Goal: Task Accomplishment & Management: Manage account settings

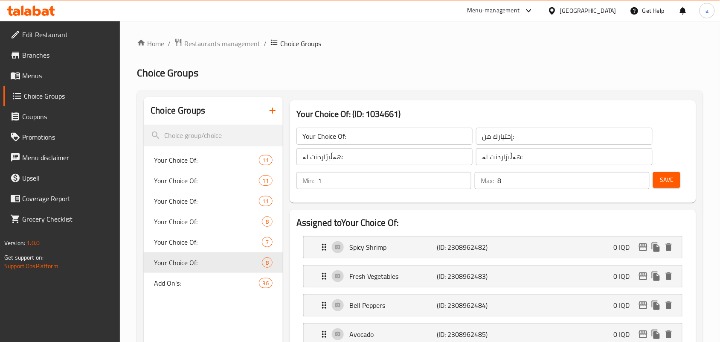
click at [235, 44] on span "Restaurants management" at bounding box center [222, 43] width 76 height 10
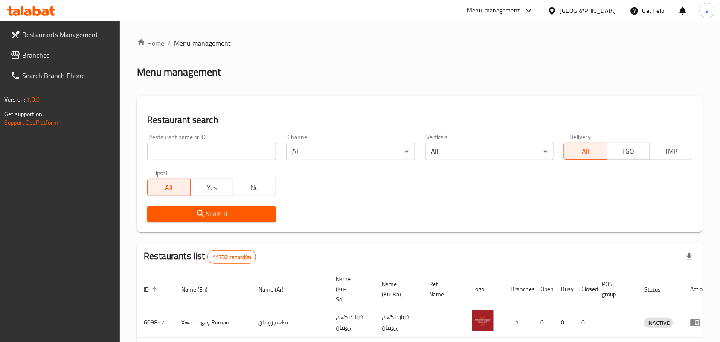
click at [220, 152] on input "search" at bounding box center [211, 151] width 129 height 17
paste input "Taj o Takht"
type input "Taj o Takht"
click button "Search" at bounding box center [211, 214] width 129 height 16
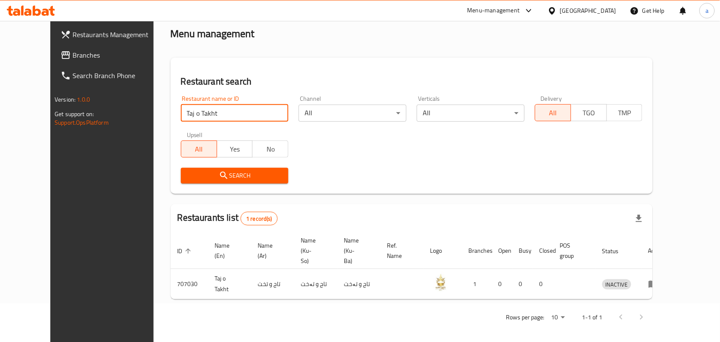
scroll to position [39, 0]
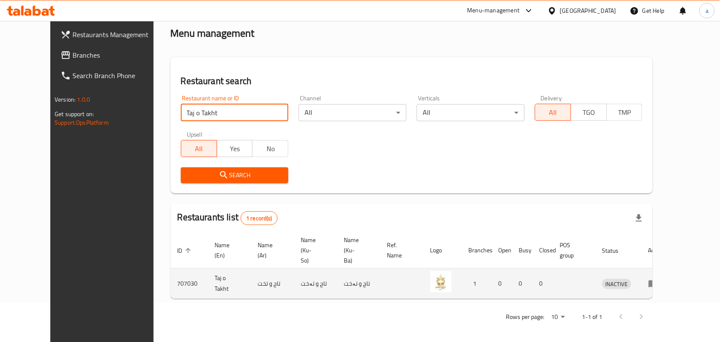
click at [658, 280] on icon "enhanced table" at bounding box center [653, 283] width 10 height 10
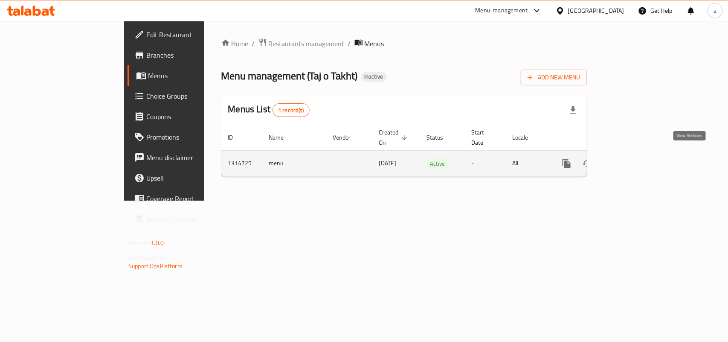
click at [633, 158] on icon "enhanced table" at bounding box center [628, 163] width 10 height 10
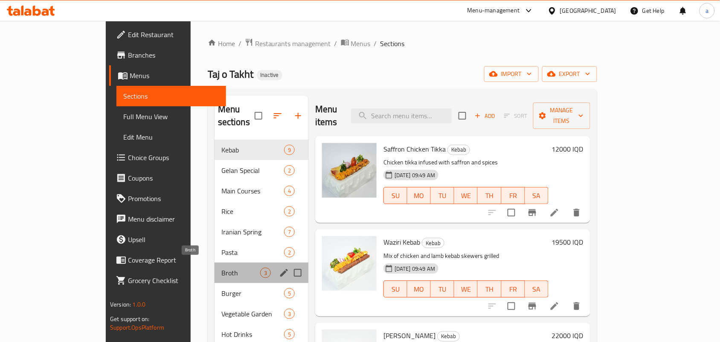
click at [221, 267] on span "Broth" at bounding box center [240, 272] width 39 height 10
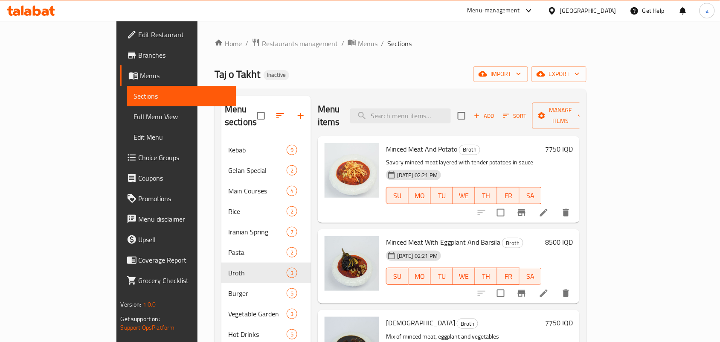
click at [495, 112] on span "Add" at bounding box center [483, 116] width 23 height 10
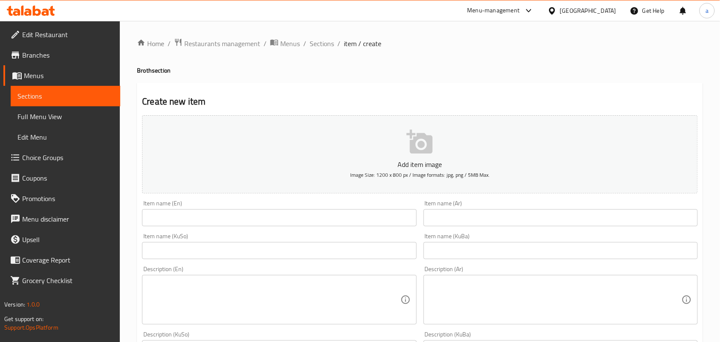
click at [241, 220] on input "text" at bounding box center [279, 217] width 274 height 17
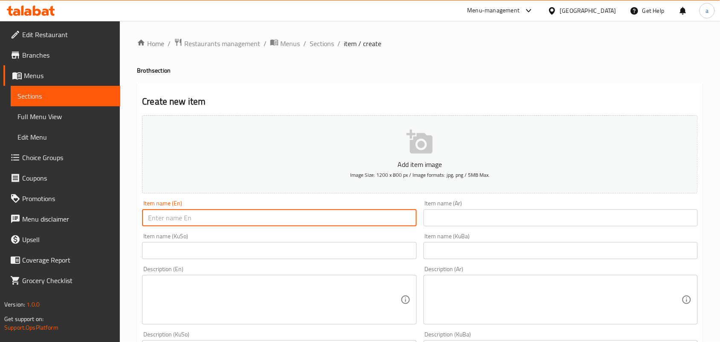
paste input "Faysinjan"
type input "Faysinjan"
click at [516, 225] on input "text" at bounding box center [560, 217] width 274 height 17
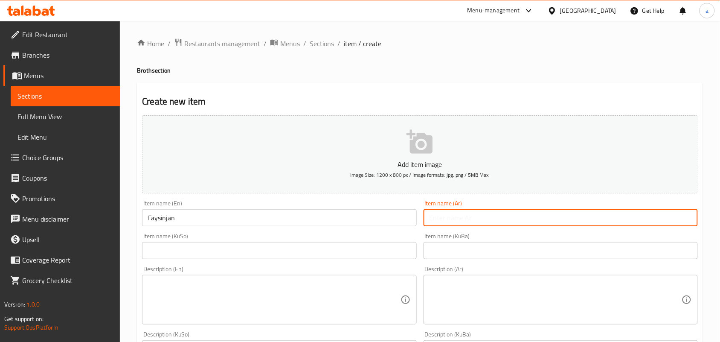
paste input "فايسنجان"
click at [687, 226] on input "فايسنجان" at bounding box center [560, 217] width 274 height 17
type input "فيسنجان"
click at [385, 252] on input "text" at bounding box center [279, 250] width 274 height 17
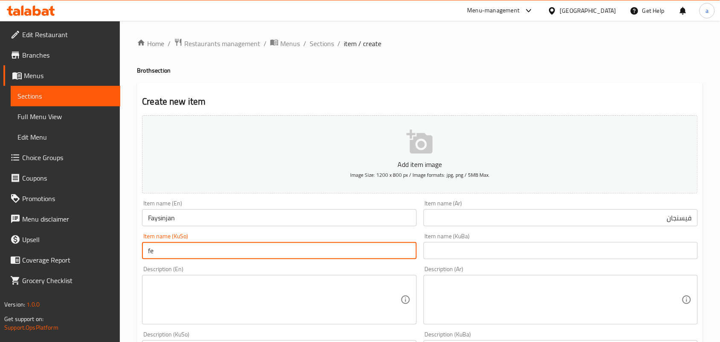
type input "f"
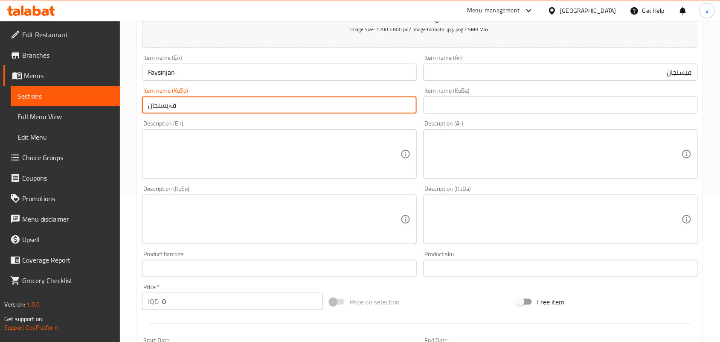
scroll to position [149, 0]
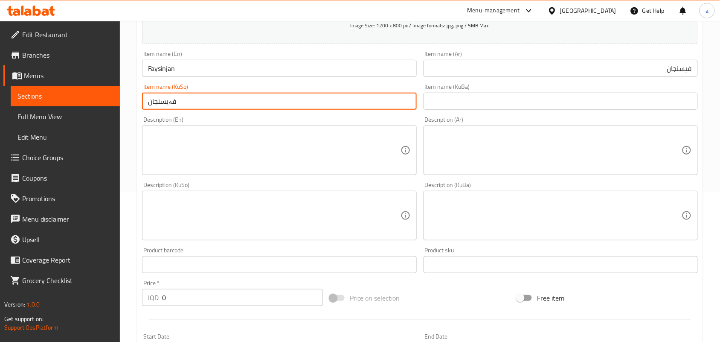
type input "فەیسنجان"
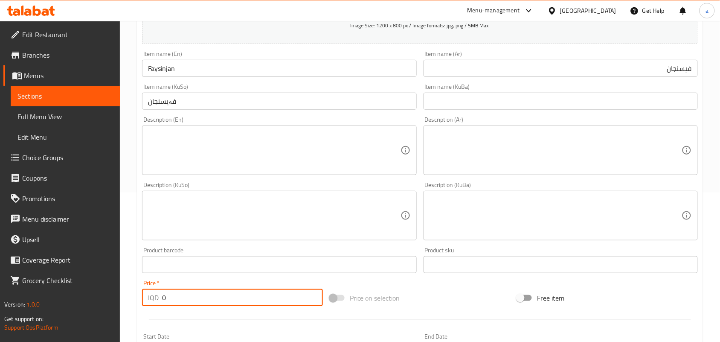
drag, startPoint x: 170, startPoint y: 312, endPoint x: 116, endPoint y: 305, distance: 54.6
click at [114, 312] on div "Edit Restaurant Branches Menus Sections Full Menu View Edit Menu Choice Groups …" at bounding box center [360, 212] width 720 height 680
paste input "1500"
type input "15000"
click at [203, 148] on textarea at bounding box center [274, 150] width 252 height 41
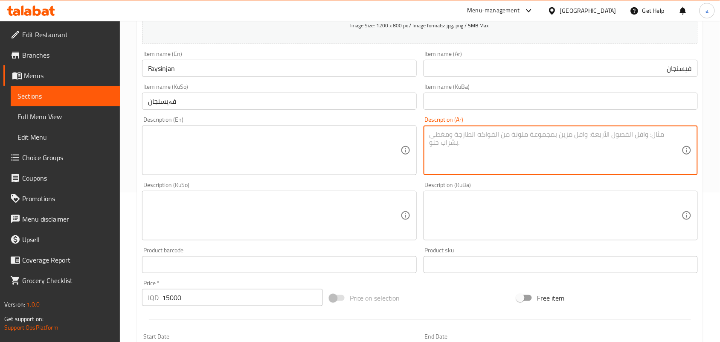
click at [485, 161] on textarea at bounding box center [555, 150] width 252 height 41
paste textarea "لحم متبل، جوز، رمان، خضار، فاصوليا، نكهات خاصة من صلصة إيرانية"
type textarea "لحم متبل، جوز، رمان، خضار، فاصوليا، نكهات خاصة من صلصة إيرانية"
click at [272, 158] on textarea at bounding box center [274, 150] width 252 height 41
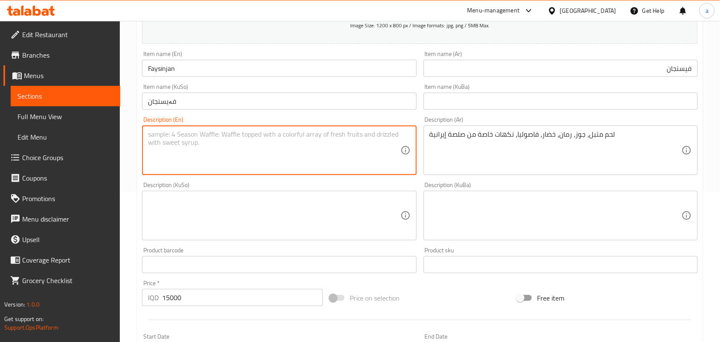
paste textarea "Marinated meat, walnut, pomegranate , vegetables, beans, special flavors of Ira…"
click at [326, 146] on textarea "Marinated meat, walnut, pomegranate , vegetables, beans, special flavors of Ira…" at bounding box center [274, 150] width 252 height 41
type textarea "Marinated meat, walnut, pomegranate , vegetables, beans and special flavors of …"
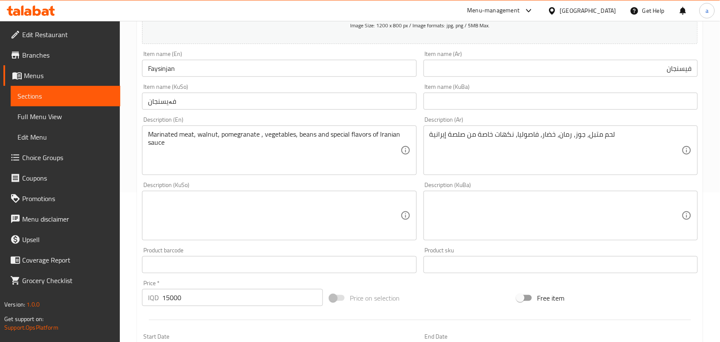
click at [685, 141] on div "لحم متبل، جوز، رمان، خضار، فاصوليا، نكهات خاصة من صلصة إيرانية Description (Ar)" at bounding box center [560, 149] width 274 height 49
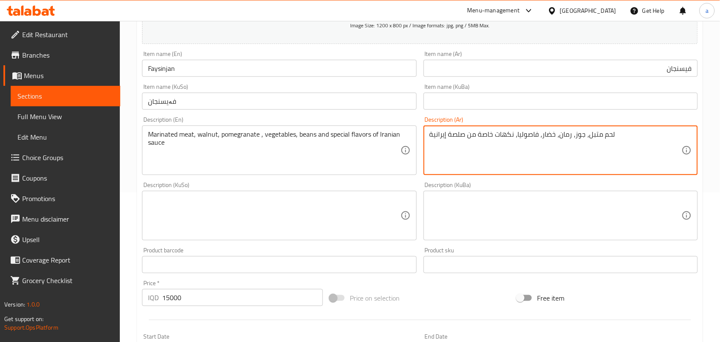
click at [643, 156] on textarea "لحم متبل، جوز، رمان، خضار، فاصوليا، نكهات خاصة من صلصة إيرانية" at bounding box center [555, 150] width 252 height 41
click at [578, 148] on textarea "لحم متبل، جوز، رمان، خضار، فاصوليا، نكهات خاصة من صلصة إيرانية" at bounding box center [555, 150] width 252 height 41
type textarea "لحم متبل، جوز، رمان، خضار، فاصوليا ونكهات خاصة من صلصة إيرانية"
click at [344, 232] on textarea at bounding box center [274, 215] width 252 height 41
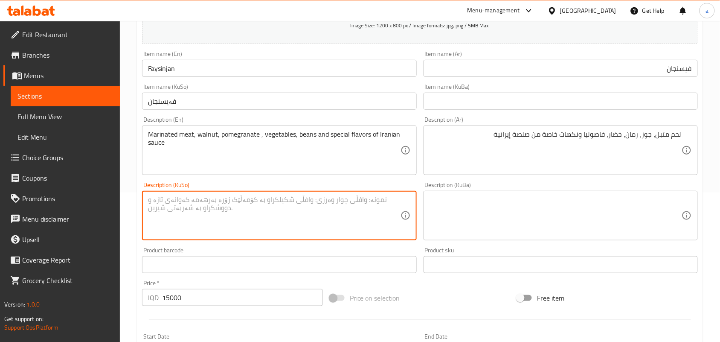
click at [300, 223] on textarea at bounding box center [274, 215] width 252 height 41
paste textarea "گۆشتی موتەبەل، گوێز، هەنار، سەوزە، فاسۆلیا و تامی تایبەتی سۆسی ئێرانی"
type textarea "گۆشتی موتەبەل، گوێز، هەنار، سەوزە، فاسۆلیا و تامی تایبەتی سۆسی ئێرانی"
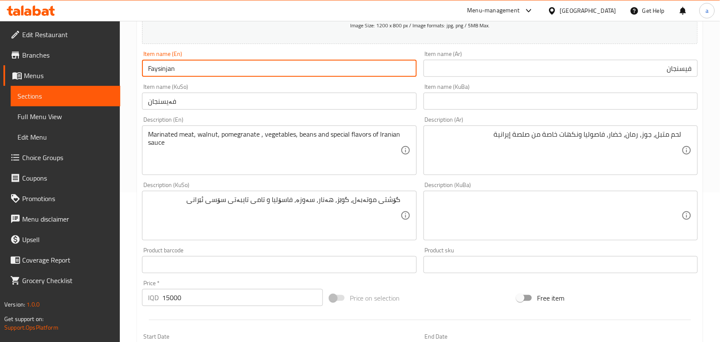
click at [200, 77] on input "Faysinjan" at bounding box center [279, 68] width 274 height 17
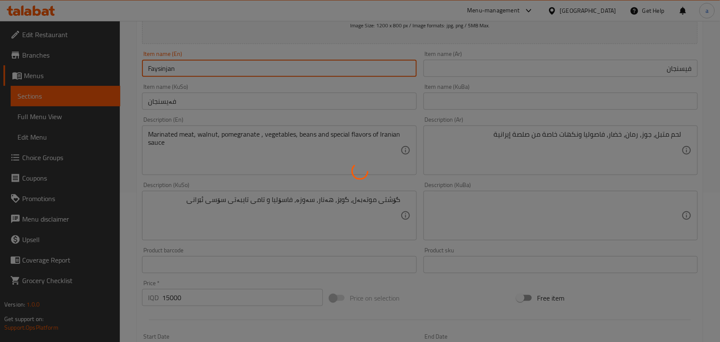
type input "0"
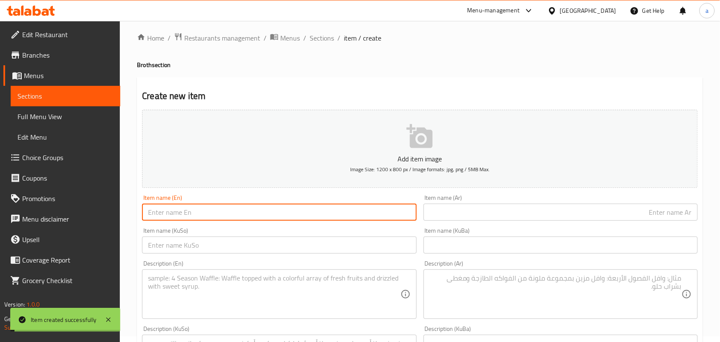
scroll to position [0, 0]
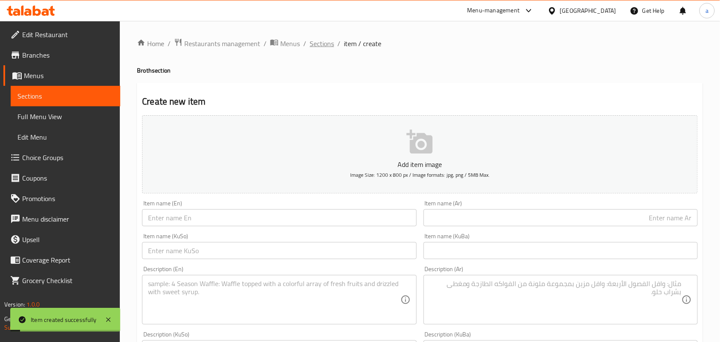
click at [334, 46] on span "Sections" at bounding box center [322, 43] width 24 height 10
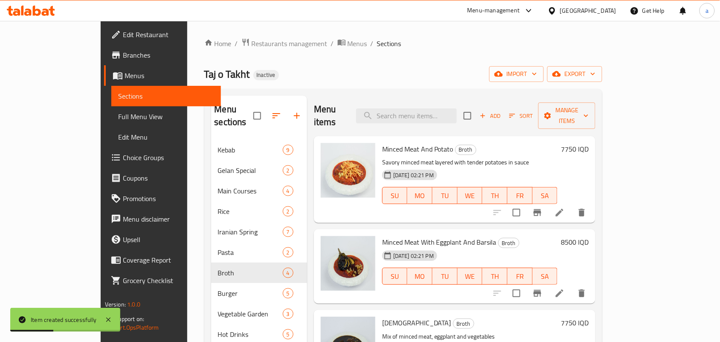
click at [428, 125] on div "Menu items Add Sort Manage items" at bounding box center [454, 116] width 281 height 41
click at [428, 119] on input "search" at bounding box center [406, 115] width 101 height 15
paste input "Mita"
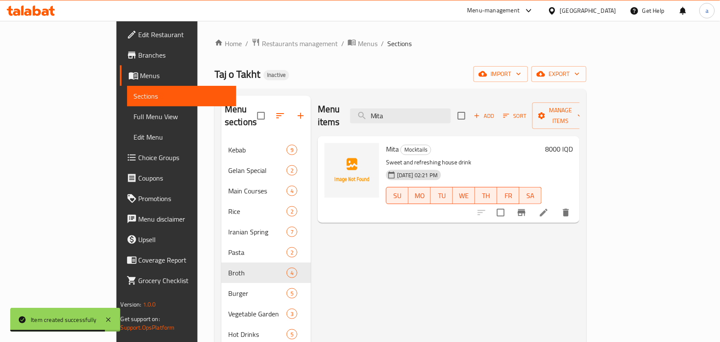
type input "Mita"
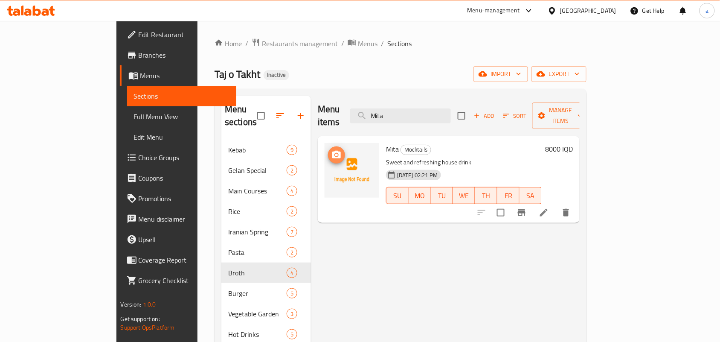
click at [332, 151] on icon "upload picture" at bounding box center [336, 155] width 9 height 8
click at [556, 209] on li at bounding box center [544, 212] width 24 height 15
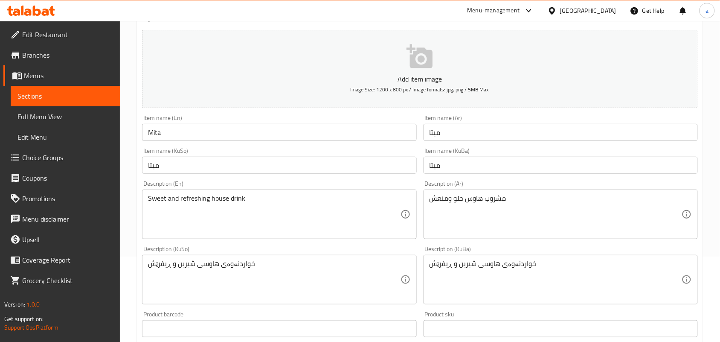
scroll to position [124, 0]
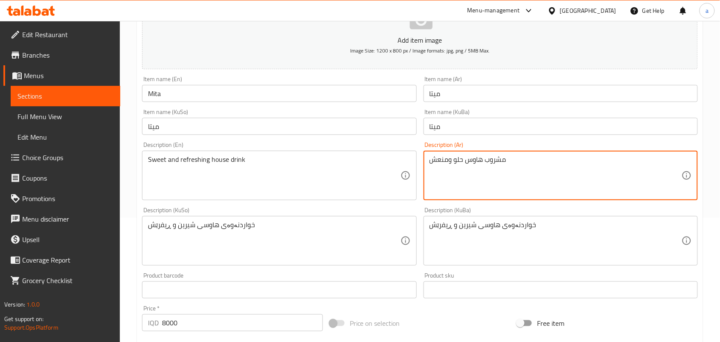
paste textarea "إيراني حلو ومنعش يقدم مع جلاس من حليب"
type textarea "مشروب إيراني حلو ومنعش يقدم مع جلاس من حليب"
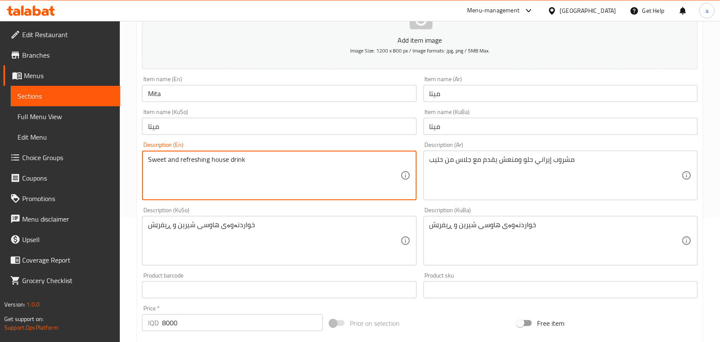
paste textarea "Iranian drink served with glass of Mil"
type textarea "Sweet and refreshing Iranian drink served with glass of Milk"
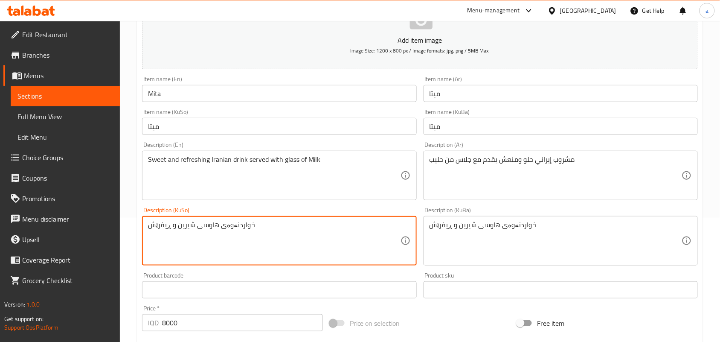
paste textarea "ئێرانی شیرین و تازەگەری پێشکەش دەکرێت لەگەڵ گلاسێک شیر ."
type textarea "خواردنەوەی ئێرانی شیرین و تازەگەری پێشکەش دەکرێت لەگەڵ گلاسێک شیر ."
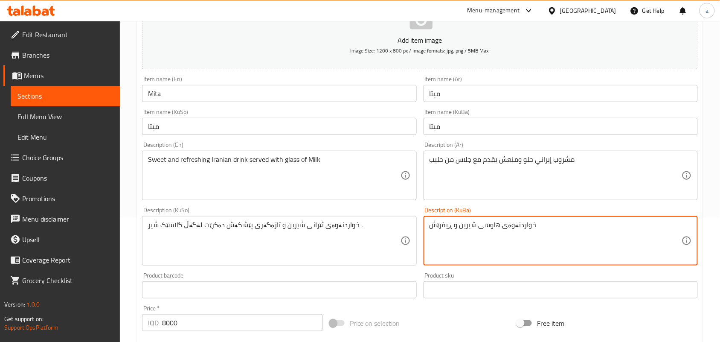
paste textarea "ئێرانی شیرین و تازەگەری پێشکەش دەکرێت لەگەڵ گلاسێک شیر ."
type textarea "خواردنەوەی ئێرانی شیرین و تازەگەری پێشکەش دەکرێت لەگەڵ گلاسێک شیر ."
click at [194, 105] on div "Item name (En) Mita Item name (En)" at bounding box center [279, 88] width 281 height 33
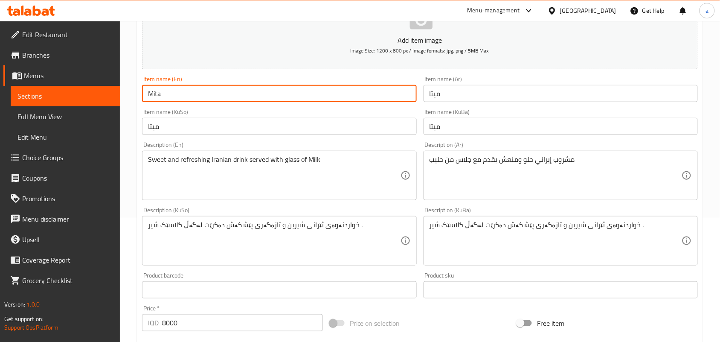
click at [193, 102] on input "Mita" at bounding box center [279, 93] width 274 height 17
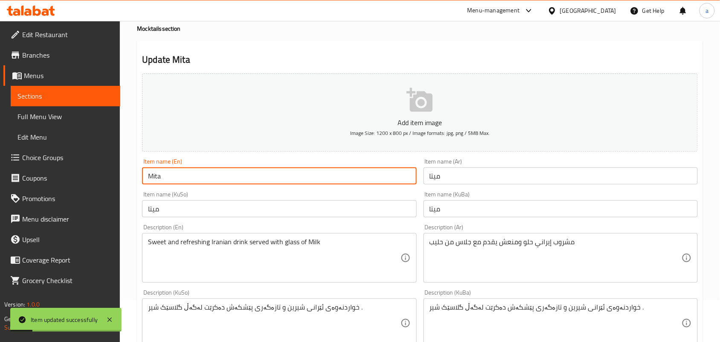
scroll to position [0, 0]
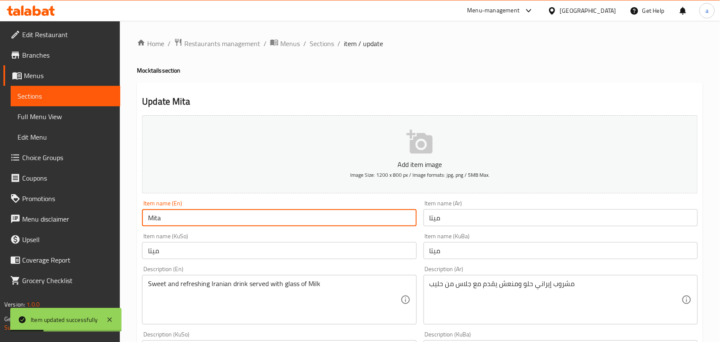
drag, startPoint x: 169, startPoint y: 227, endPoint x: 295, endPoint y: 112, distance: 170.8
click at [334, 45] on span "Sections" at bounding box center [322, 43] width 24 height 10
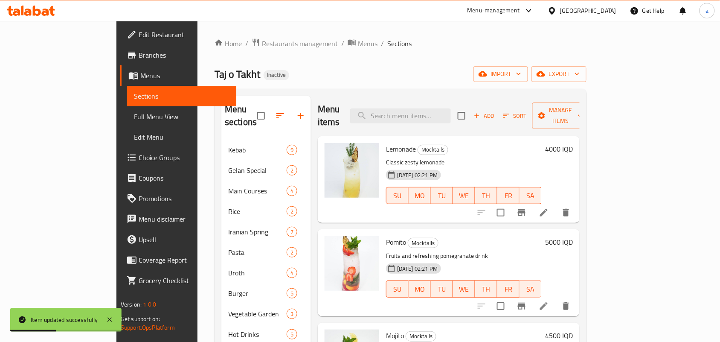
drag, startPoint x: 433, startPoint y: 101, endPoint x: 439, endPoint y: 125, distance: 24.3
click at [433, 101] on div "Menu items Add Sort Manage items" at bounding box center [449, 116] width 262 height 41
click at [429, 114] on input "search" at bounding box center [400, 115] width 101 height 15
paste input "Mita"
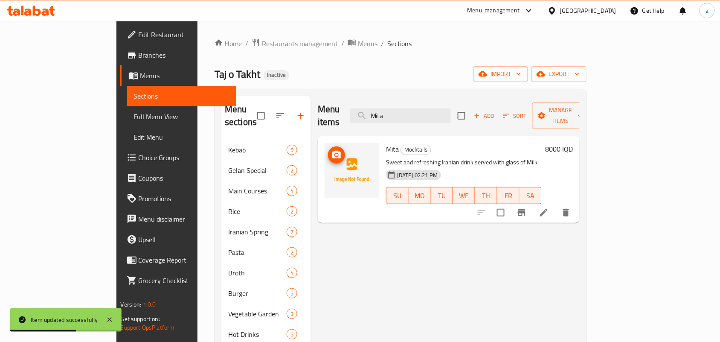
click at [328, 150] on span "upload picture" at bounding box center [336, 155] width 17 height 10
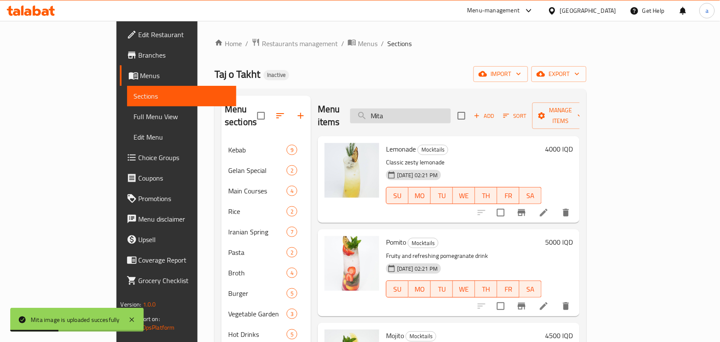
click at [444, 109] on input "Mita" at bounding box center [400, 115] width 101 height 15
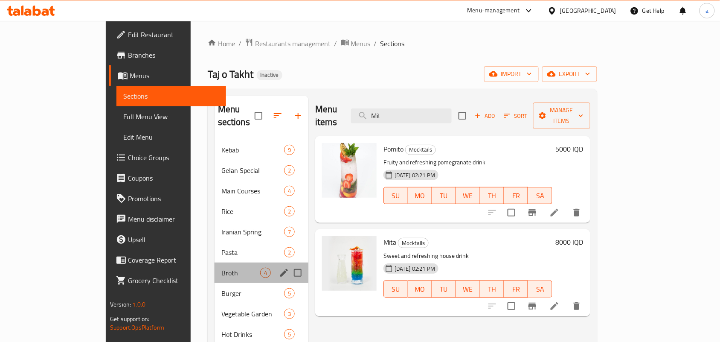
click at [214, 273] on div "Broth 4" at bounding box center [261, 272] width 94 height 20
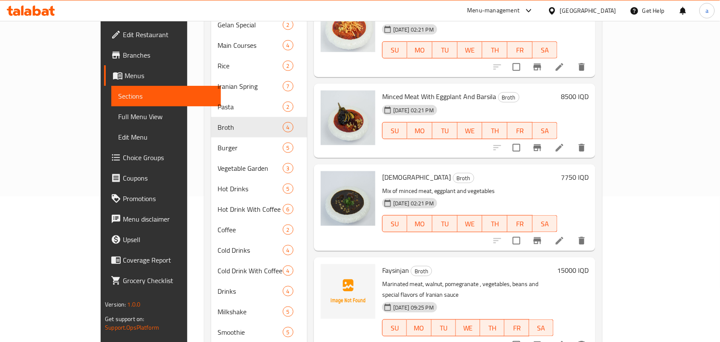
scroll to position [194, 0]
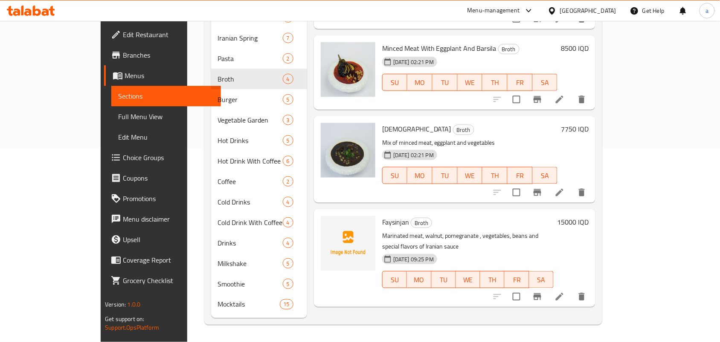
click at [382, 217] on span "Faysinjan" at bounding box center [395, 221] width 27 height 13
copy h6 "Faysinjan"
click at [327, 223] on icon "upload picture" at bounding box center [332, 228] width 10 height 10
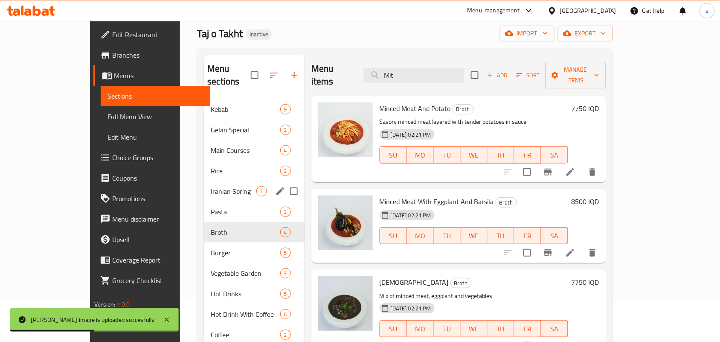
scroll to position [0, 0]
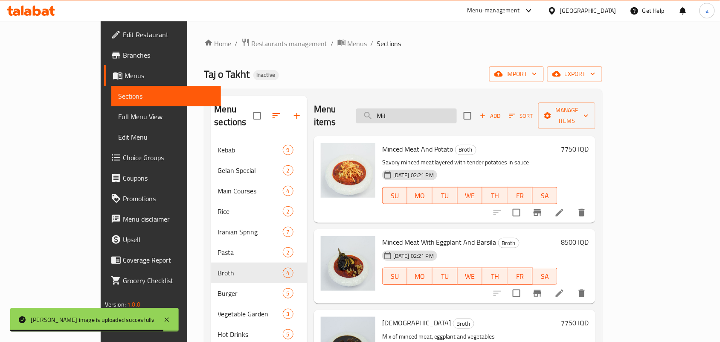
click at [418, 116] on input "Mit" at bounding box center [406, 115] width 101 height 15
paste input "Cheese Burger"
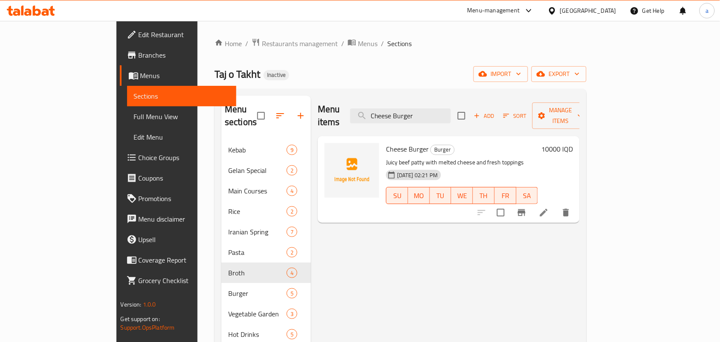
type input "Cheese Burger"
click at [549, 207] on icon at bounding box center [544, 212] width 10 height 10
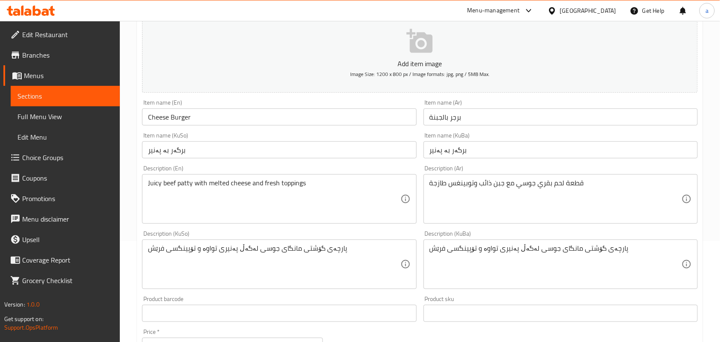
scroll to position [124, 0]
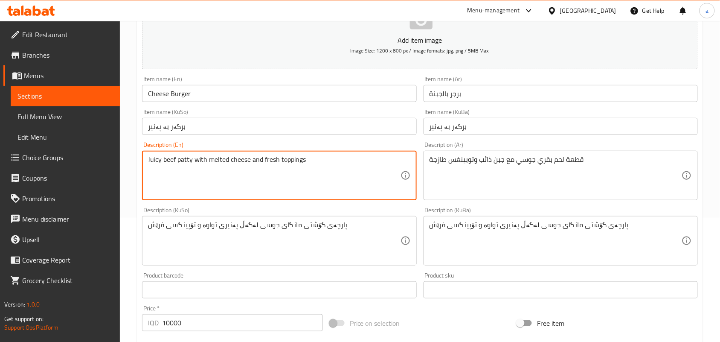
paste textarea "Marinated meat, cheese, tomato, lettuce, samoon, wedges"
drag, startPoint x: 319, startPoint y: 168, endPoint x: 137, endPoint y: 168, distance: 182.1
click at [137, 168] on div "Update Cheese Burger Add item image Image Size: 1200 x 800 px / Image formats: …" at bounding box center [420, 256] width 566 height 594
click at [148, 178] on textarea "Marinated meat, cheese, tomato, lettuce, samoon, wedges" at bounding box center [274, 175] width 252 height 41
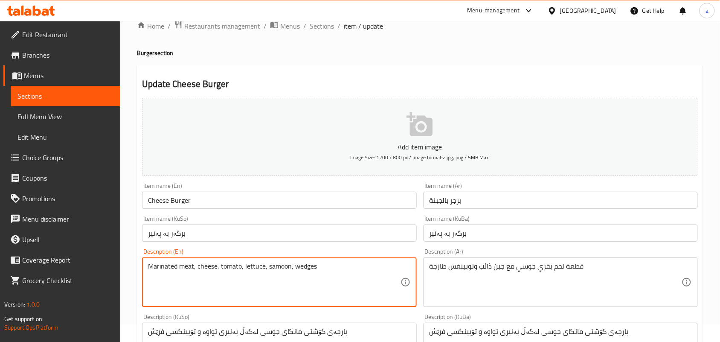
scroll to position [0, 0]
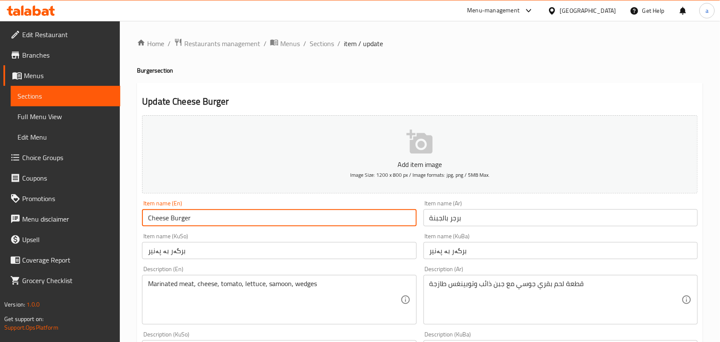
drag, startPoint x: 447, startPoint y: 1, endPoint x: 75, endPoint y: 228, distance: 436.1
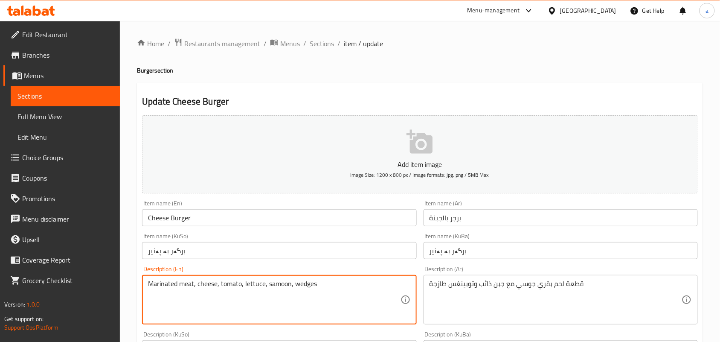
paste textarea "and potato"
type textarea "Marinated meat, cheese, tomato, lettuce, samoon and potato wedges"
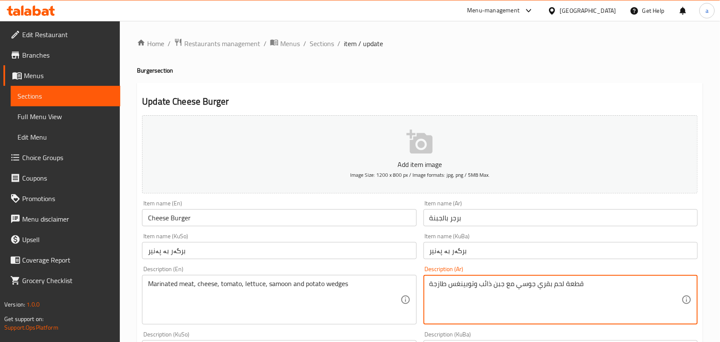
paste textarea "حم متبل، جبن، طماطم، خس، صمون وبطاطس ويدجز"
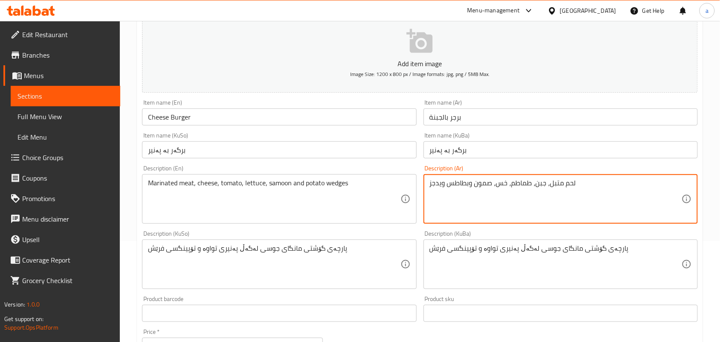
scroll to position [124, 0]
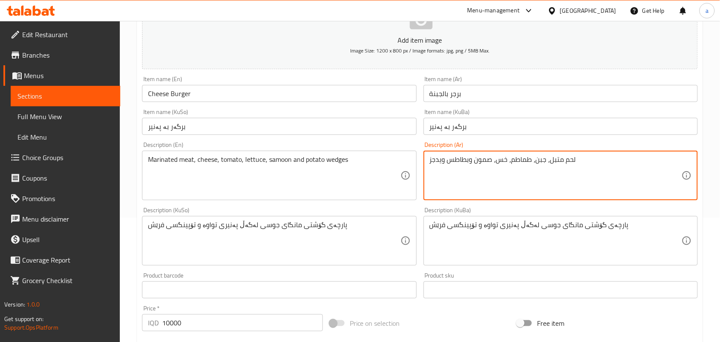
type textarea "لحم متبل، جبن، طماطم، خس، صمون وبطاطس ويدجز"
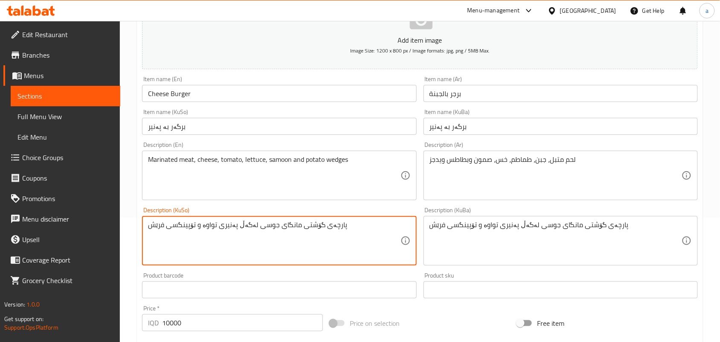
click at [357, 232] on textarea "پارچەی گۆشتی مانگای جوسی لەگەڵ پەنیری تواوە و تۆپینگسى فرێش" at bounding box center [274, 240] width 252 height 41
paste textarea "گۆشتی موتەبەل، پەنیر، تەماتە، کاهوو، سەموون و پەتاتەی ویدجز"
type textarea "گۆشتی موتەبەل، پەنیر، تەماتە، کاهوو، سەموون و پەتاتەی ویدجز"
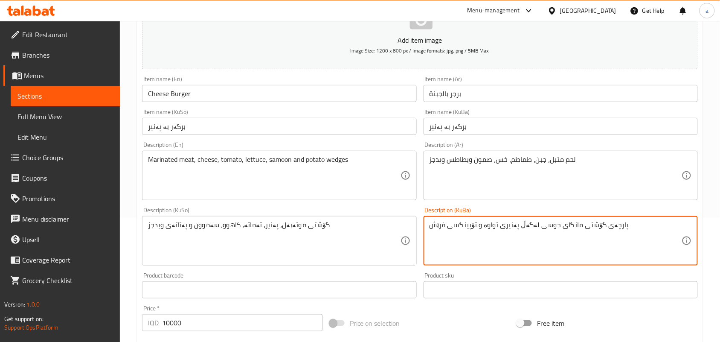
paste textarea "گۆشتی موتەبەل، پەنیر، تەماتە، کاهوو، سەموون و پەتاتەی ویدجز"
type textarea "گۆشتی موتەبەل، پەنیر، تەماتە، کاهوو، سەموون و پەتاتەی ویدجز"
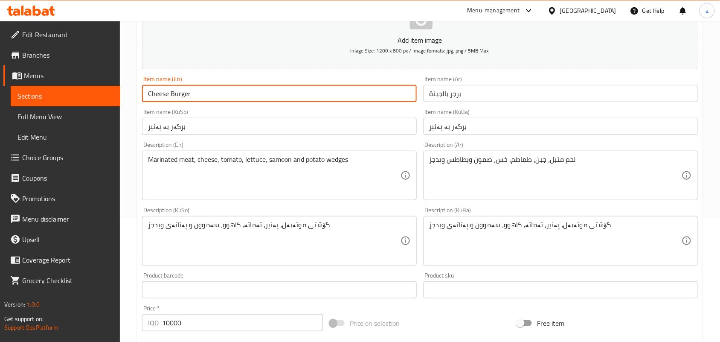
drag, startPoint x: 202, startPoint y: 104, endPoint x: 144, endPoint y: 96, distance: 58.1
click at [144, 96] on input "Cheese Burger" at bounding box center [279, 93] width 274 height 17
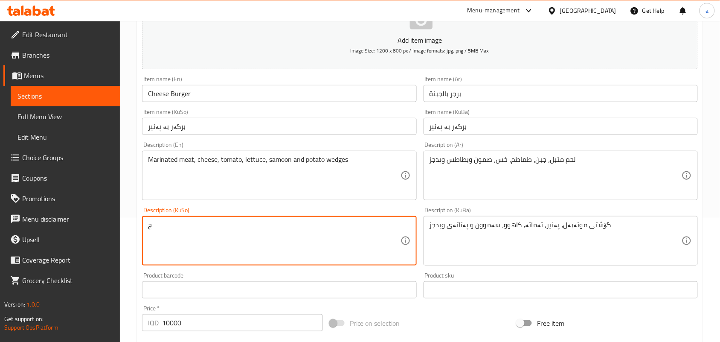
type textarea "گۆشتی موتەبەل، پەنیر، تەماتە، کاهوو، سەموون و پەتاتەی ویدجز"
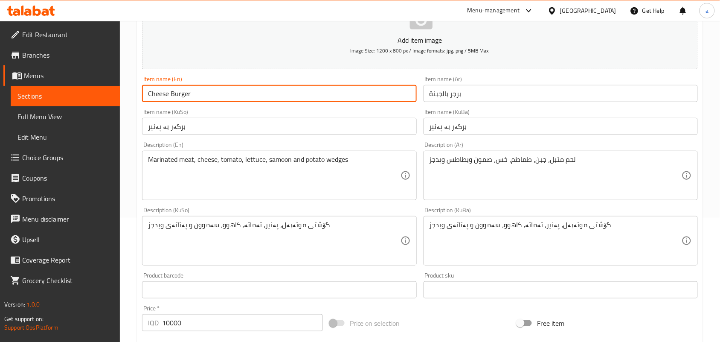
click at [244, 96] on input "Cheese Burger" at bounding box center [279, 93] width 274 height 17
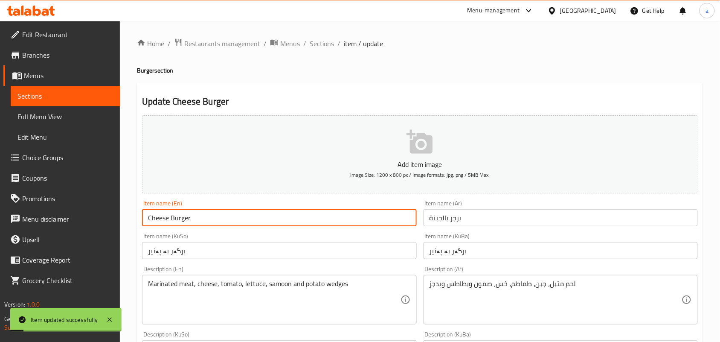
drag, startPoint x: 205, startPoint y: 224, endPoint x: 122, endPoint y: 224, distance: 82.7
drag, startPoint x: 335, startPoint y: 45, endPoint x: 353, endPoint y: 63, distance: 25.0
click at [334, 44] on span "Sections" at bounding box center [322, 43] width 24 height 10
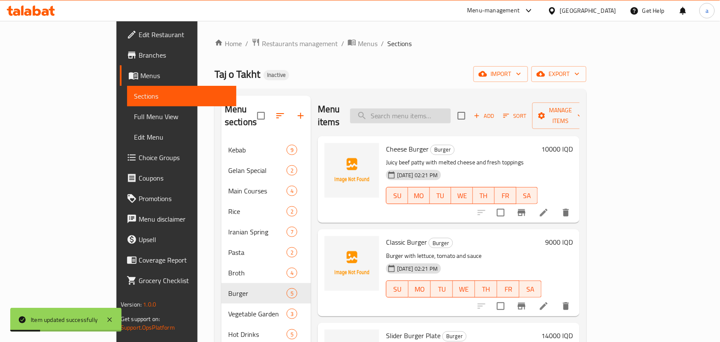
click at [428, 113] on input "search" at bounding box center [400, 115] width 101 height 15
paste input "Cheese Burger"
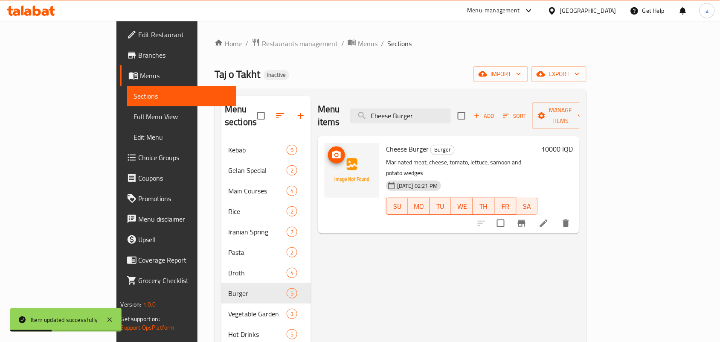
type input "Cheese Burger"
click at [335, 154] on circle "upload picture" at bounding box center [336, 155] width 3 height 3
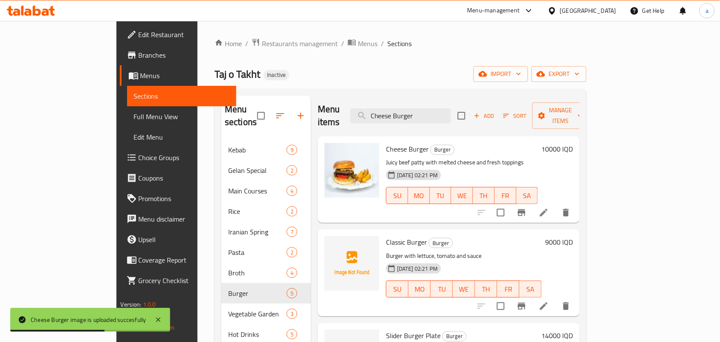
click at [547, 302] on icon at bounding box center [544, 306] width 8 height 8
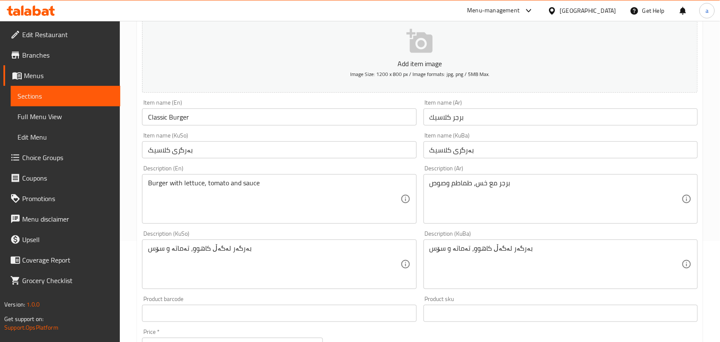
scroll to position [124, 0]
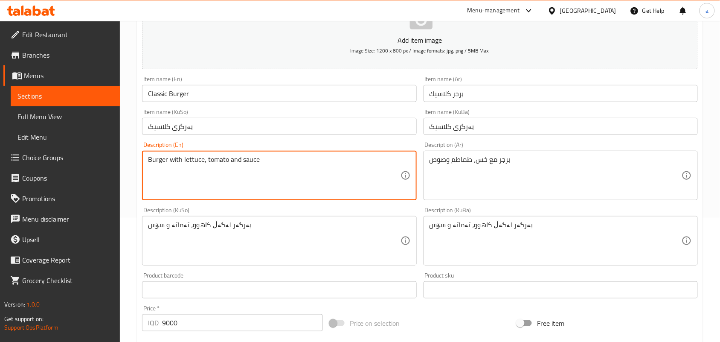
paste textarea "Marinated meat, cheese, tomato, lettuce, samoon and potato wedges"
type textarea "Marinated meat, cheese, tomato, lettuce, samoon and potato wedges"
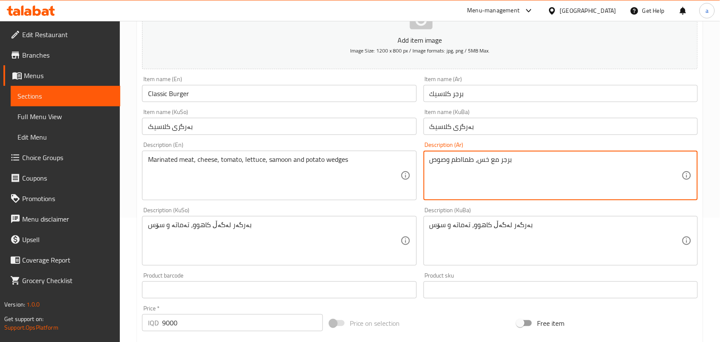
paste textarea "لحم متبل، جبن، طماطم، خس، صمون وبطاطس ويدجز"
type textarea "لحم متبل، جبن، طماطم، خس، صمون وبطاطس ويدجز"
click at [323, 200] on div "Marinated meat, cheese, tomato, lettuce, samoon and potato wedges Description (…" at bounding box center [279, 175] width 274 height 49
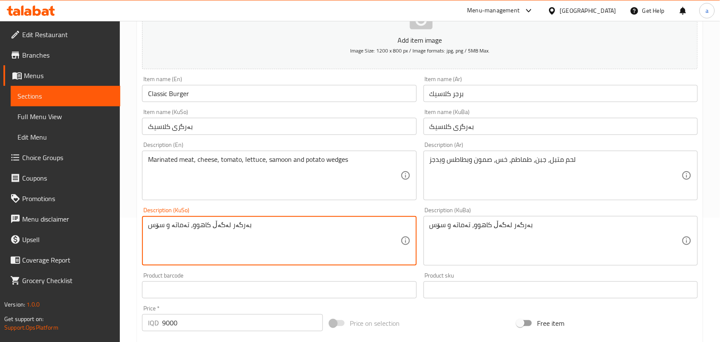
paste textarea "گۆشتی موتەبەل، پەنیر، تەماتە، کاهوو، سەموون و پەتاتەی ویدجز"
type textarea "گۆشتی موتەبەل، پەنیر، تەماتە، کاهوو، سەموون و پەتاتەی ویدجز"
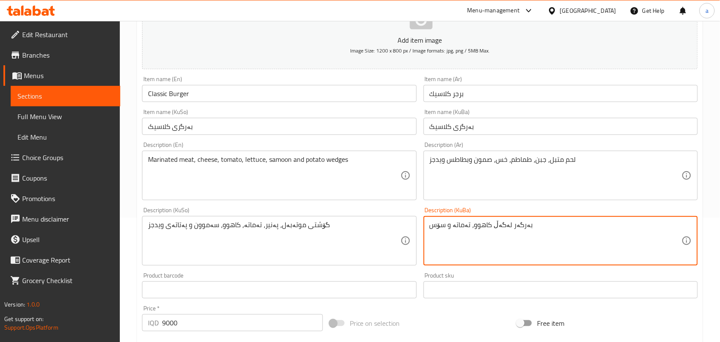
paste textarea "گۆشتی موتەبەل، پەنیر، تەماتە، کاهوو، سەموون و پەتاتەی ویدجز"
type textarea "گۆشتی موتەبەل، پەنیر، تەماتە، کاهوو، سەموون و پەتاتەی ویدجز"
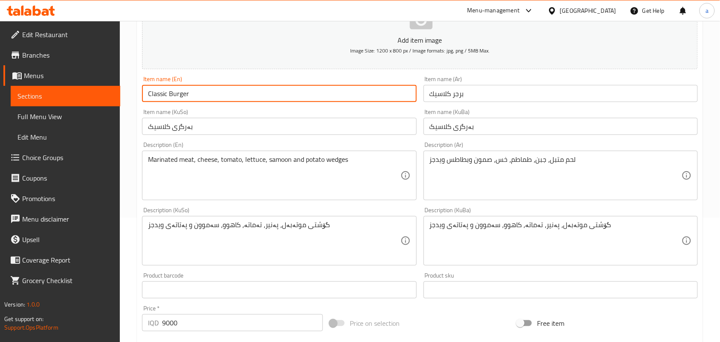
drag, startPoint x: 222, startPoint y: 93, endPoint x: 125, endPoint y: 98, distance: 97.8
click at [96, 98] on div "Edit Restaurant Branches Menus Sections Full Menu View Edit Menu Choice Groups …" at bounding box center [360, 237] width 720 height 680
click at [207, 101] on input "Classic Burger" at bounding box center [279, 93] width 274 height 17
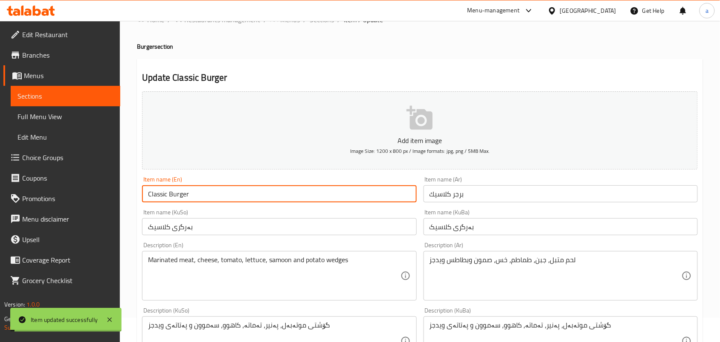
scroll to position [0, 0]
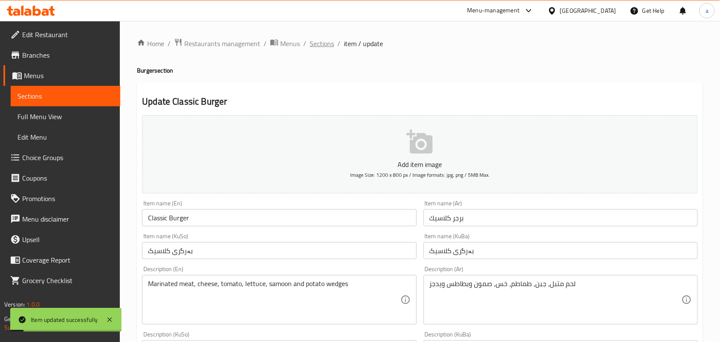
click at [328, 41] on span "Sections" at bounding box center [322, 43] width 24 height 10
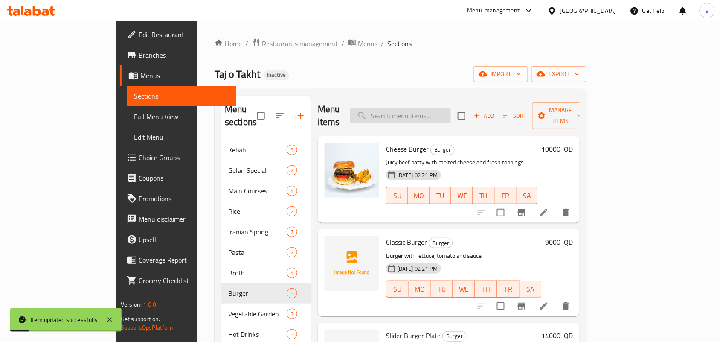
click at [451, 115] on input "search" at bounding box center [400, 115] width 101 height 15
paste input "Classic Burger"
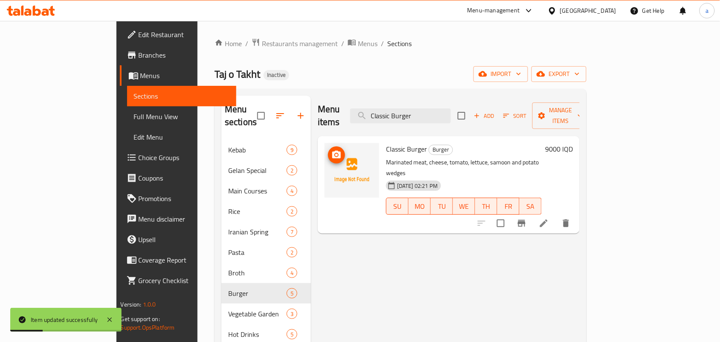
type input "Classic Burger"
click at [328, 150] on span "upload picture" at bounding box center [336, 155] width 17 height 10
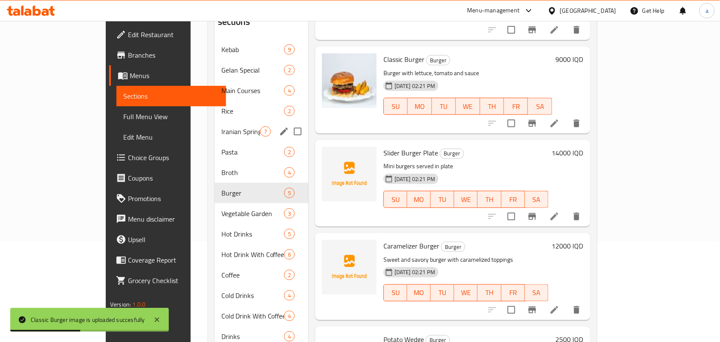
scroll to position [124, 0]
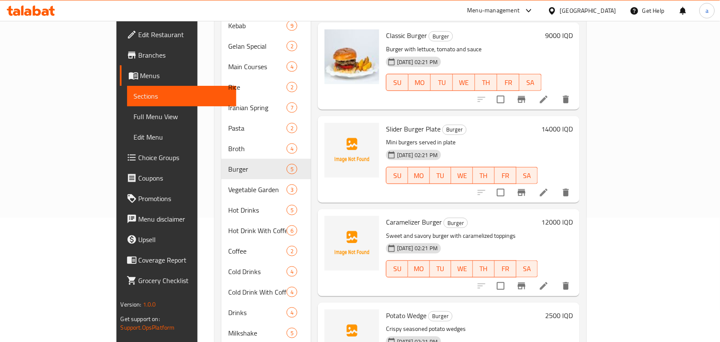
click at [547, 188] on icon at bounding box center [544, 192] width 8 height 8
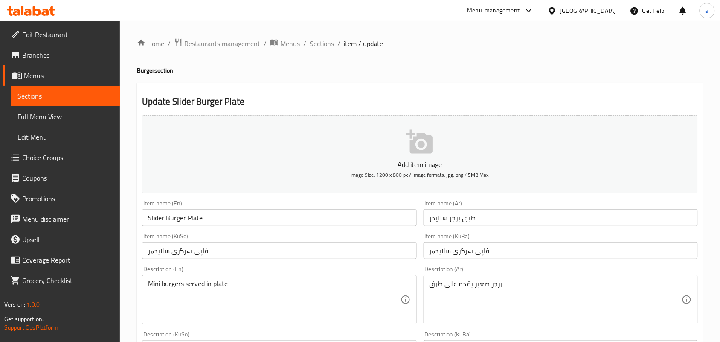
scroll to position [124, 0]
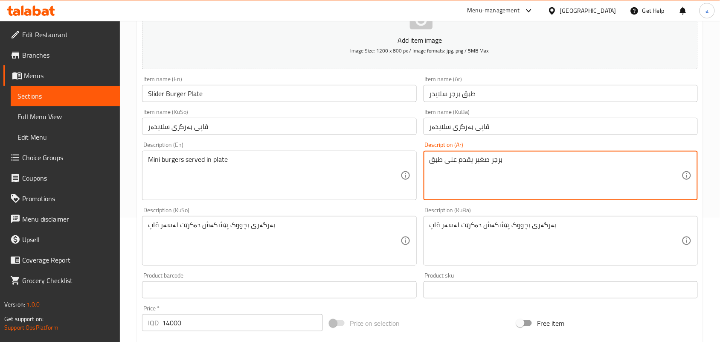
paste textarea "ميني يقدم بالطبق مع بطاطس ويدجز"
type textarea "برجر ميني يقدم بالطبق مع بطاطس ويدجز"
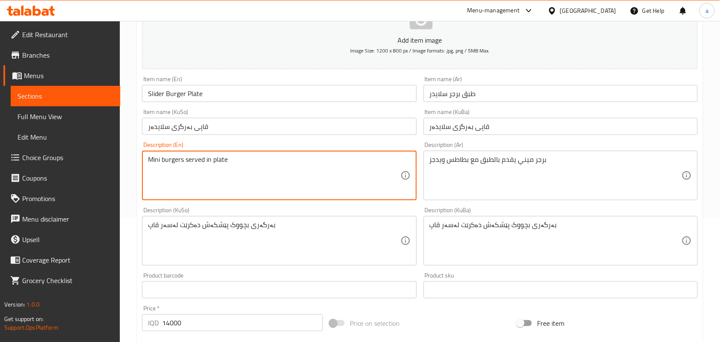
paste textarea "as plate served with wedges"
type textarea "Mini burgers served as plate served with wedges"
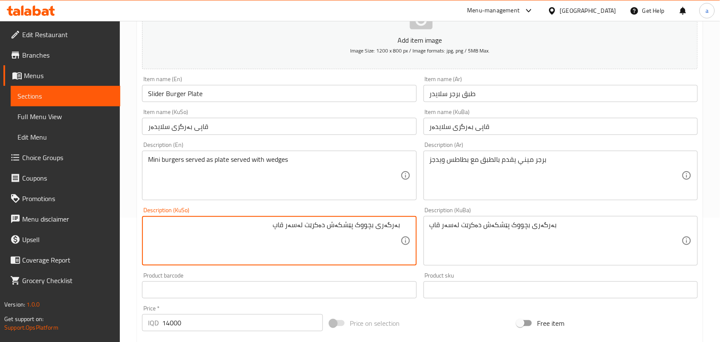
drag, startPoint x: 224, startPoint y: 231, endPoint x: 443, endPoint y: 237, distance: 218.8
click at [472, 236] on div "Add item image Image Size: 1200 x 800 px / Image formats: jpg, png / 5MB Max. I…" at bounding box center [420, 221] width 562 height 466
type textarea "بەرگری مینی پێشکەش دەکرێت بە قاپ"
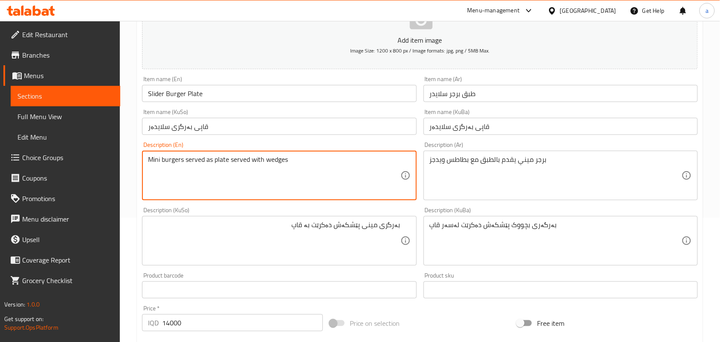
click at [253, 169] on textarea "Mini burgers served as plate served with wedges" at bounding box center [274, 175] width 252 height 41
click at [263, 166] on textarea "Mini burgers served as plate with wedges" at bounding box center [274, 175] width 252 height 41
paste textarea "Potato W"
click at [255, 169] on textarea "Mini burgers served as plate with Potato Wedges" at bounding box center [274, 175] width 252 height 41
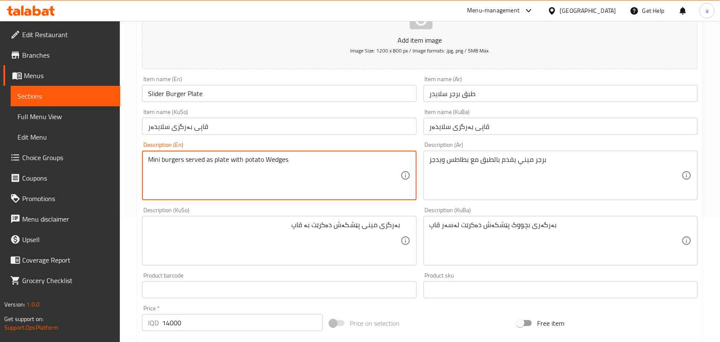
click at [275, 169] on textarea "Mini burgers served as plate with potato Wedges" at bounding box center [274, 175] width 252 height 41
type textarea "Mini burgers served as plate with potato wedges"
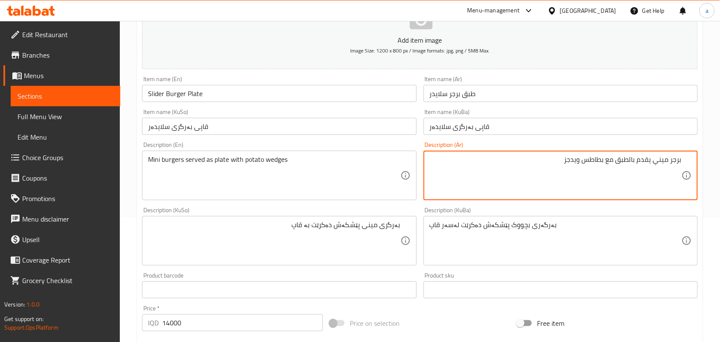
drag, startPoint x: 598, startPoint y: 169, endPoint x: 492, endPoint y: 165, distance: 105.8
click at [492, 165] on textarea "برجر ميني يقدم بالطبق مع بطاطس ويدجز" at bounding box center [555, 175] width 252 height 41
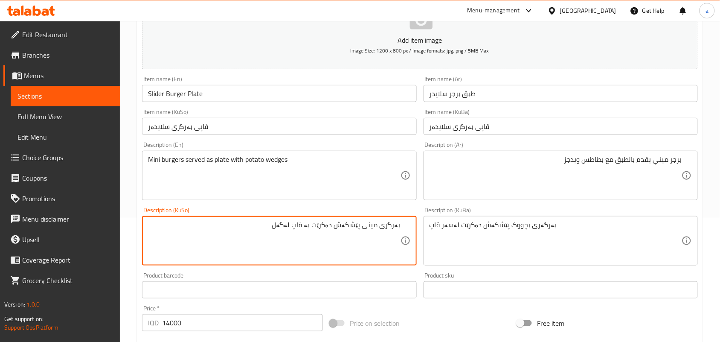
paste textarea "پەتاتەی ویدجز"
click at [258, 237] on textarea "بەرگری مینی پێشکەش دەکرێت بە قاپ لەگەل پەتاتەی ویدجز" at bounding box center [274, 240] width 252 height 41
type textarea "بەرگری مینی پێشکەش دەکرێت بە قاپ لەگەل پەتاتەی ویدجز"
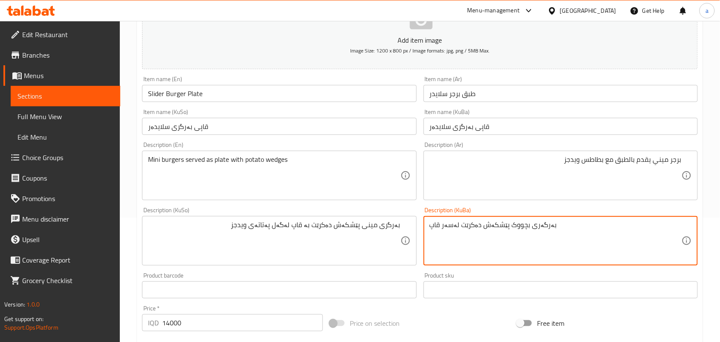
paste textarea "ری مینی پێشکەش دەکرێت بە قاپ لەگەل پەتاتەی ویدجز"
type textarea "بەرگری مینی پێشکەش دەکرێت بە قاپ لەگەل پەتاتەی ویدجز"
click at [223, 98] on input "Slider Burger Plate" at bounding box center [279, 93] width 274 height 17
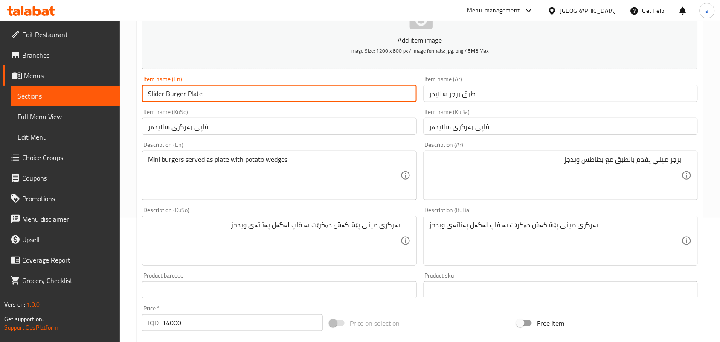
drag, startPoint x: 211, startPoint y: 98, endPoint x: 191, endPoint y: 96, distance: 21.0
click at [109, 97] on div "Edit Restaurant Branches Menus Sections Full Menu View Edit Menu Choice Groups …" at bounding box center [360, 237] width 720 height 680
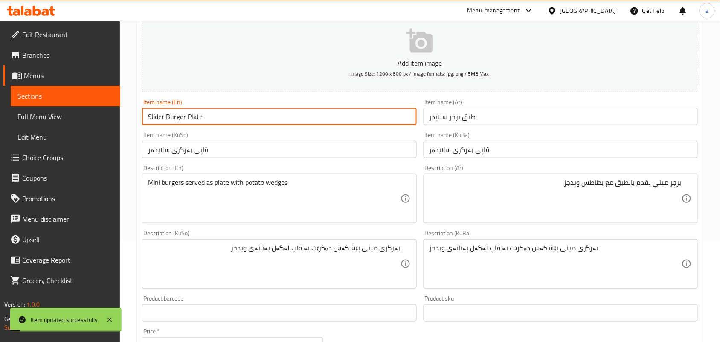
scroll to position [0, 0]
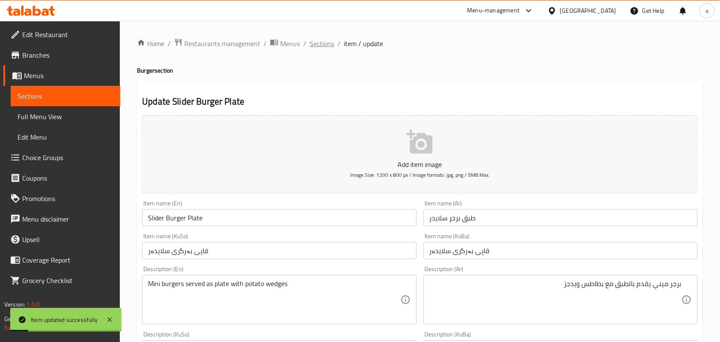
click at [318, 42] on span "Sections" at bounding box center [322, 43] width 24 height 10
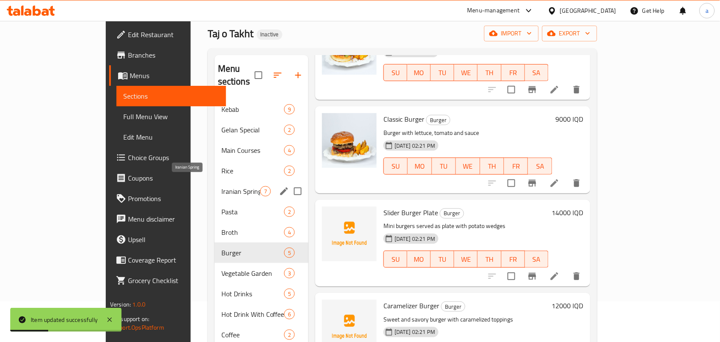
scroll to position [194, 0]
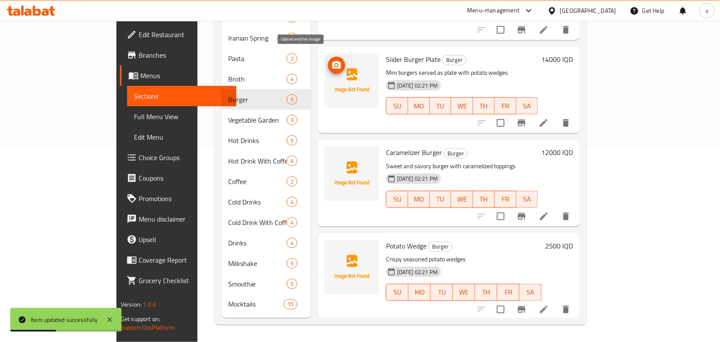
click at [335, 64] on circle "upload picture" at bounding box center [336, 65] width 3 height 3
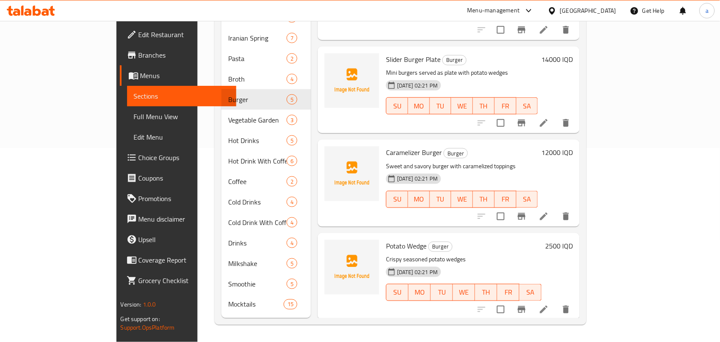
click at [386, 56] on span "Slider Burger Plate" at bounding box center [413, 59] width 55 height 13
copy h6 "Slider Burger Plate"
click at [549, 216] on icon at bounding box center [544, 216] width 10 height 10
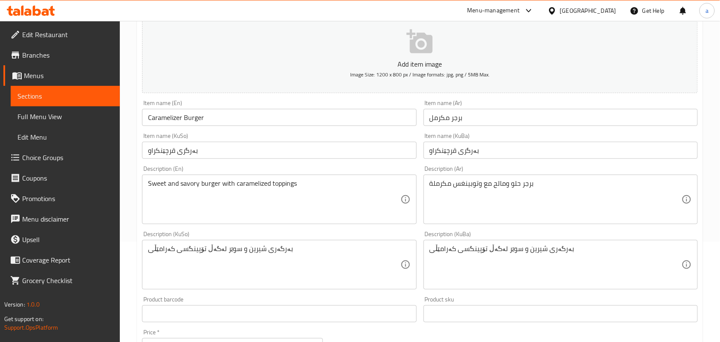
scroll to position [124, 0]
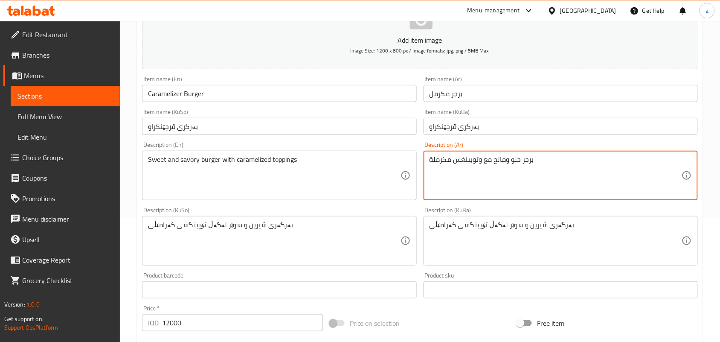
paste textarea "لحم متبل، طماطم، خس، بصل مكرمل، صمون وبطاطس ويدجز"
type textarea "لحم متبل، طماطم، خس، بصل مكرمل، صمون وبطاطس ويدجز"
click at [316, 160] on div "Sweet and savory burger with caramelized toppings Description (En)" at bounding box center [279, 175] width 274 height 49
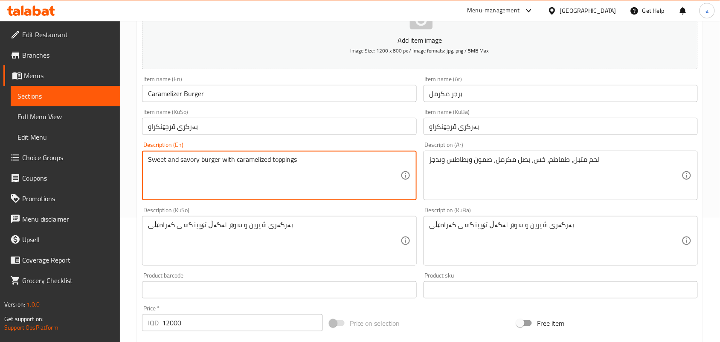
click at [310, 173] on textarea "Sweet and savory burger with caramelized toppings" at bounding box center [274, 175] width 252 height 41
paste textarea "Marinated meat, tomato, lettuce, caramelized onion, samoon and potato wedge"
type textarea "Marinated meat, tomato, lettuce, caramelized onion, samoon and potato wedges"
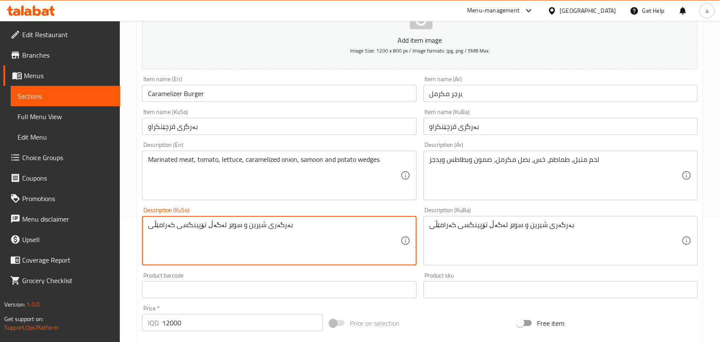
paste textarea "گۆشتی موتەبەل، تەماتە، کاهوو، پیازی قرچێنکراو، سەموون و پەتاتەی ویدجز"
type textarea "گۆشتی موتەبەل، تەماتە، کاهوو، پیازی قرچێنکراو، سەموون و پەتاتەی ویدجز"
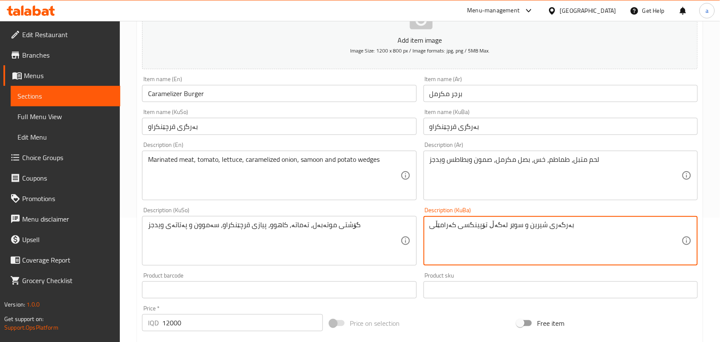
paste textarea "گۆشتی موتەبەل، تەماتە، کاهوو، پیازی قرچێنکراو، سەموون و پەتاتەی ویدجز"
type textarea "گۆشتی موتەبەل، تەماتە، کاهوو، پیازی قرچێنکراو، سەموون و پەتاتەی ویدجز"
click at [214, 111] on div "Item name (KuSo) بەرگری قرچێنکراو Item name (KuSo)" at bounding box center [279, 121] width 281 height 33
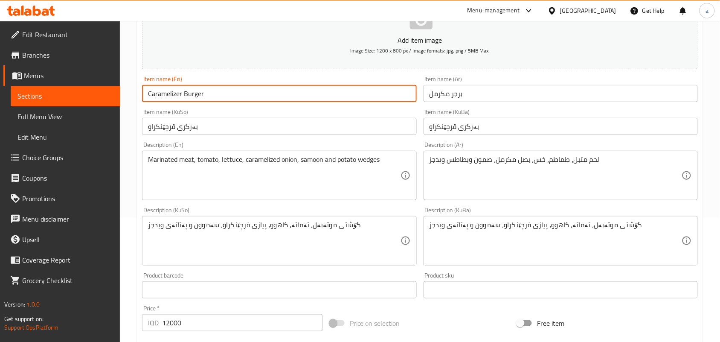
drag, startPoint x: 218, startPoint y: 104, endPoint x: 155, endPoint y: 108, distance: 63.7
click at [126, 104] on div "Home / Restaurants management / Menus / Sections / item / update Burger section…" at bounding box center [420, 237] width 600 height 680
click at [207, 99] on input "Caramelizer Burger" at bounding box center [279, 93] width 274 height 17
click at [184, 102] on input "Caramelizer Burger" at bounding box center [279, 93] width 274 height 17
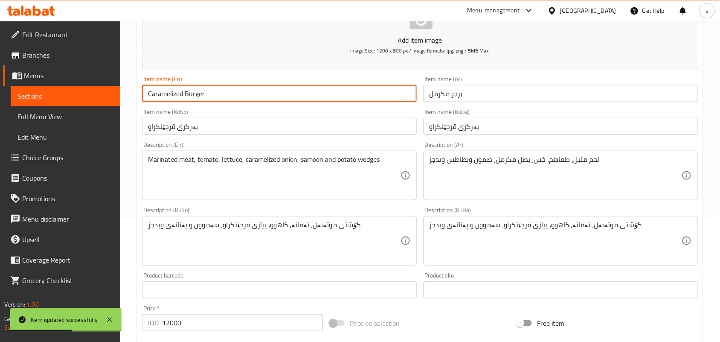
drag, startPoint x: 212, startPoint y: 101, endPoint x: 119, endPoint y: 105, distance: 93.9
click at [119, 105] on div "Edit Restaurant Branches Menus Sections Full Menu View Edit Menu Choice Groups …" at bounding box center [360, 237] width 720 height 680
click at [226, 99] on input "Caramelized Burger" at bounding box center [279, 93] width 274 height 17
type input "Caramelized Burger"
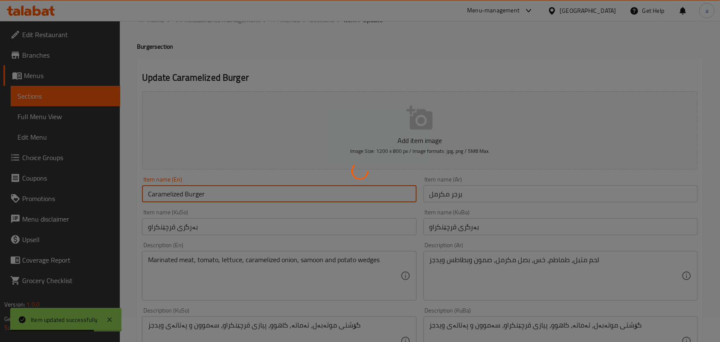
scroll to position [0, 0]
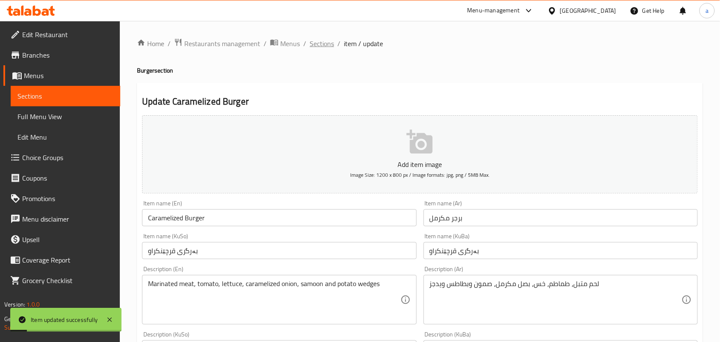
click at [330, 41] on span "Sections" at bounding box center [322, 43] width 24 height 10
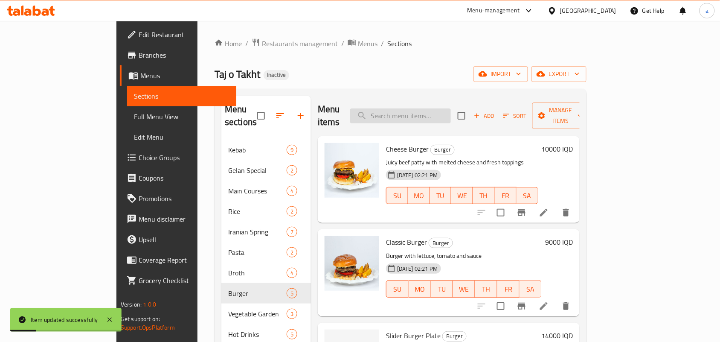
click at [451, 112] on input "search" at bounding box center [400, 115] width 101 height 15
paste input "Caramelized Burger"
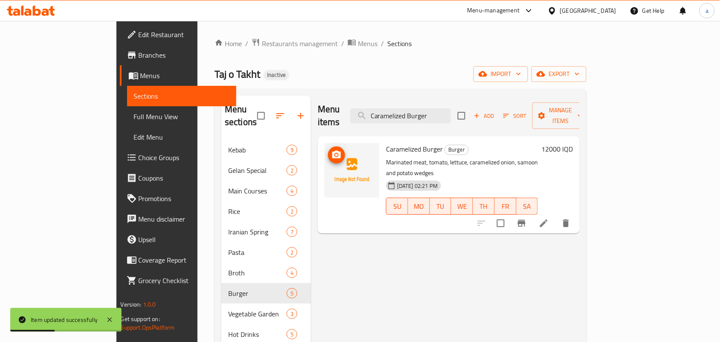
type input "Caramelized Burger"
click at [324, 145] on img at bounding box center [351, 170] width 55 height 55
click at [332, 151] on icon "upload picture" at bounding box center [336, 155] width 9 height 8
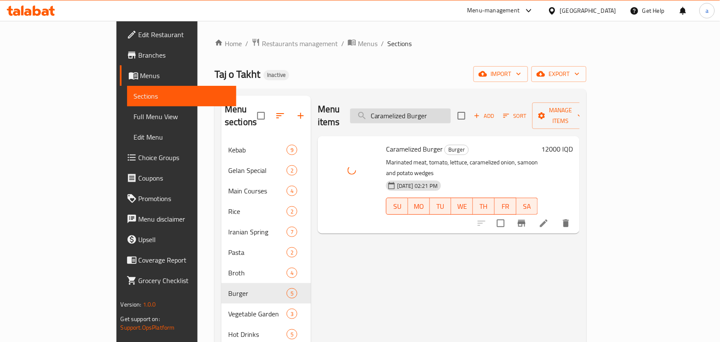
drag, startPoint x: 415, startPoint y: 120, endPoint x: 397, endPoint y: 118, distance: 17.7
click at [397, 118] on input "Caramelized Burger" at bounding box center [400, 115] width 101 height 15
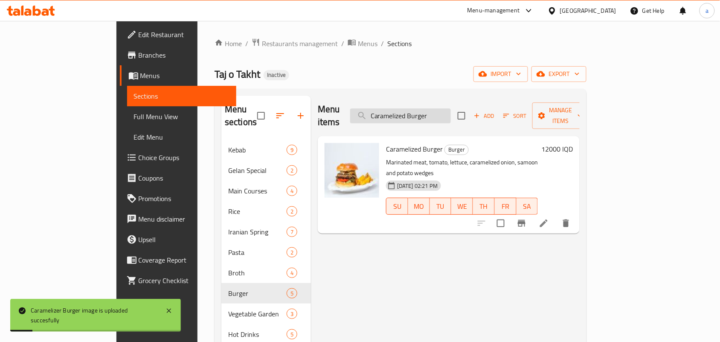
drag, startPoint x: 433, startPoint y: 116, endPoint x: 392, endPoint y: 118, distance: 41.0
click at [392, 118] on input "Caramelized Burger" at bounding box center [400, 115] width 101 height 15
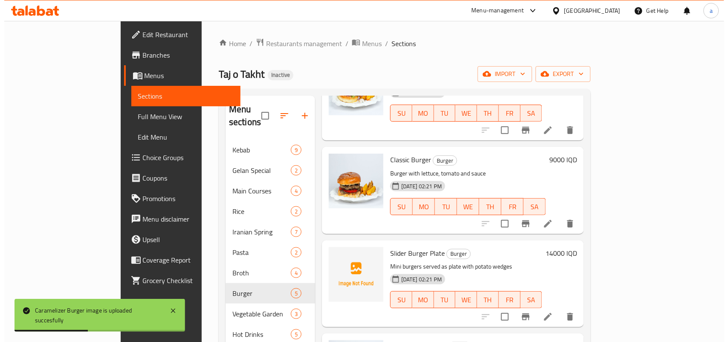
scroll to position [194, 0]
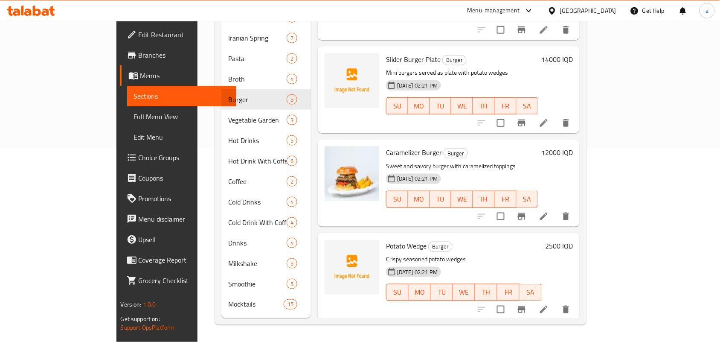
click at [386, 244] on span "Potato Wedge" at bounding box center [406, 245] width 41 height 13
click at [390, 242] on span "Potato Wedge" at bounding box center [406, 245] width 41 height 13
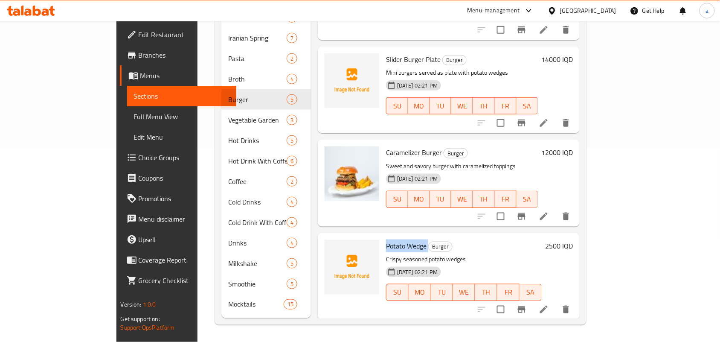
copy h6 "Potato Wedge"
click at [331, 246] on icon "upload picture" at bounding box center [336, 251] width 10 height 10
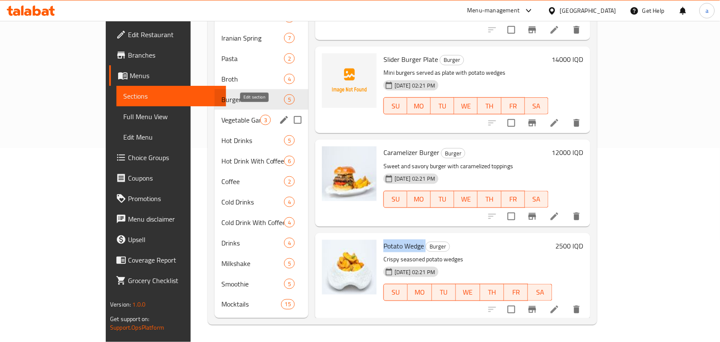
click at [280, 116] on icon "edit" at bounding box center [284, 120] width 8 height 8
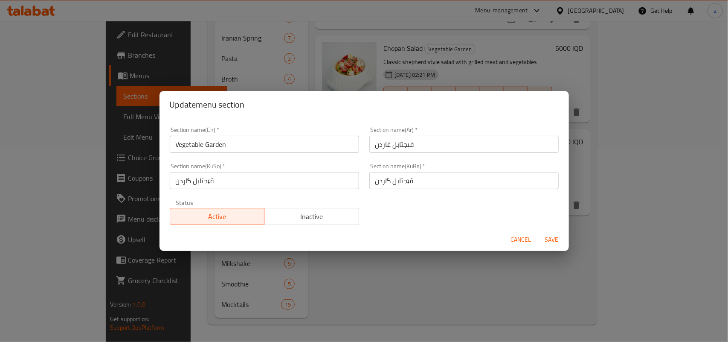
click at [514, 238] on span "Cancel" at bounding box center [521, 239] width 20 height 11
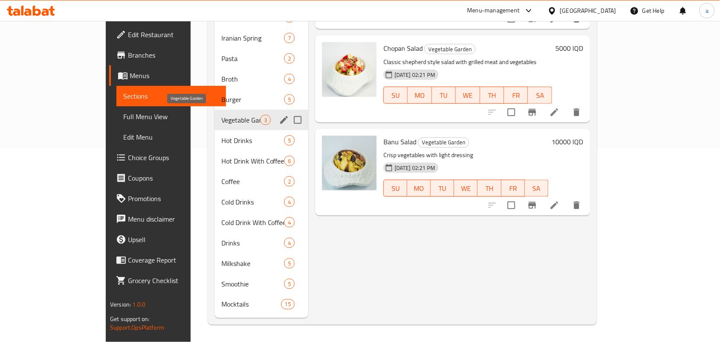
click at [221, 115] on span "Vegetable Garden" at bounding box center [240, 120] width 39 height 10
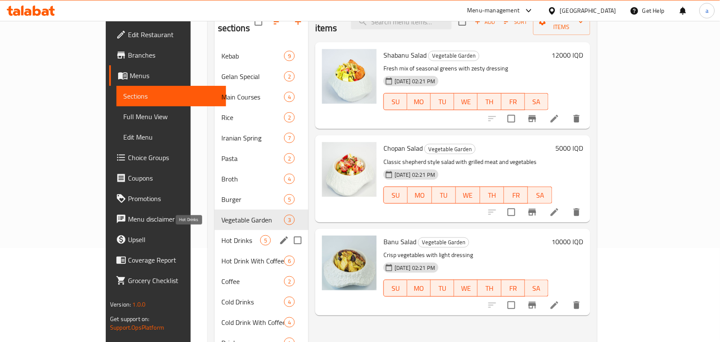
scroll to position [70, 0]
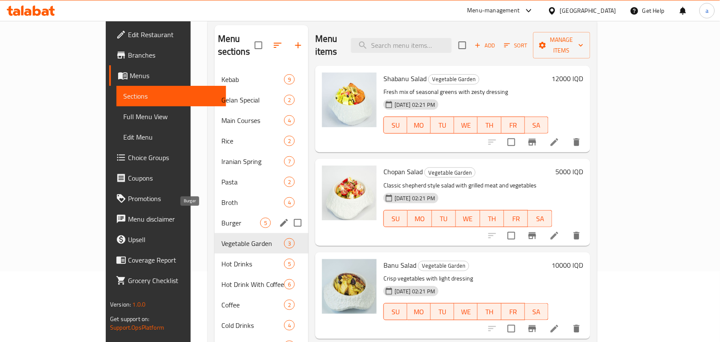
click at [221, 217] on span "Burger" at bounding box center [240, 222] width 39 height 10
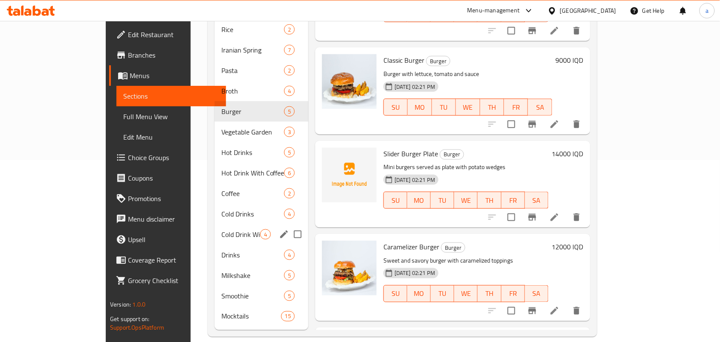
scroll to position [194, 0]
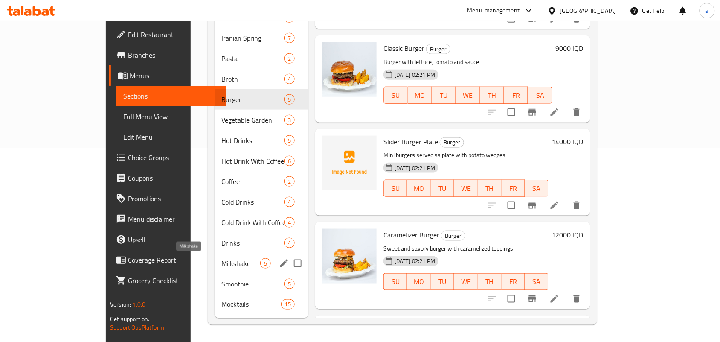
click at [221, 259] on span "Milkshake" at bounding box center [240, 263] width 39 height 10
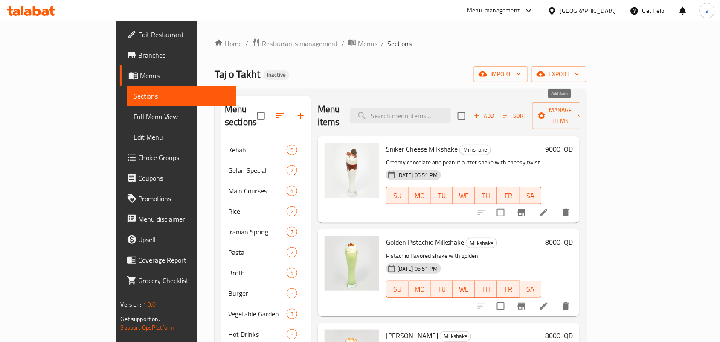
click at [495, 111] on span "Add" at bounding box center [483, 116] width 23 height 10
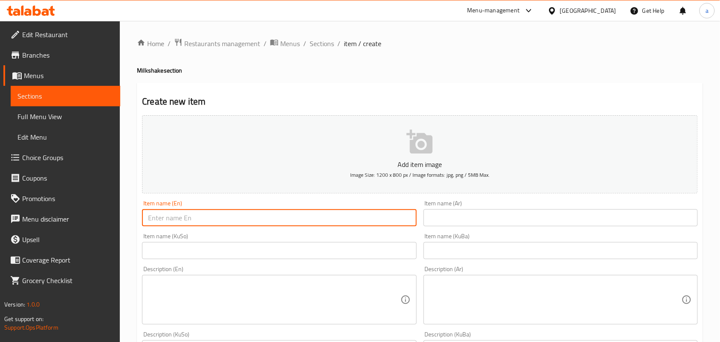
click at [201, 224] on input "text" at bounding box center [279, 217] width 274 height 17
paste input "Pink Side"
paste input "Milkshake"
drag, startPoint x: 220, startPoint y: 222, endPoint x: 327, endPoint y: 116, distance: 151.4
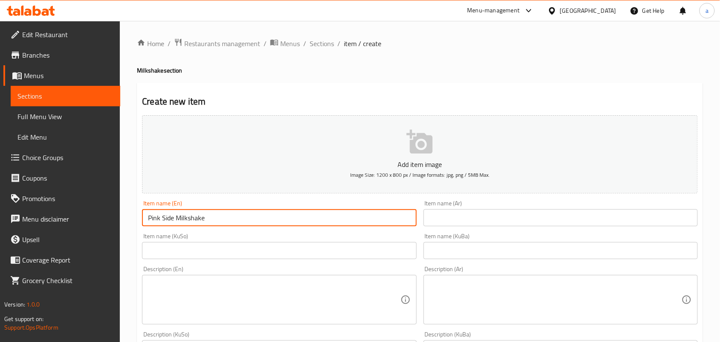
type input "Pink Side Milkshake"
drag, startPoint x: 484, startPoint y: 219, endPoint x: 487, endPoint y: 223, distance: 5.0
click at [487, 223] on input "text" at bounding box center [560, 217] width 274 height 17
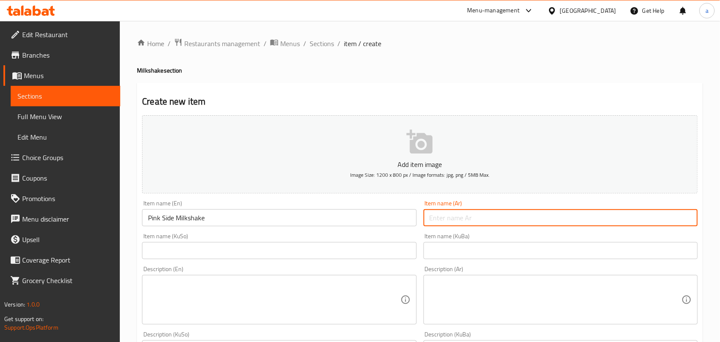
paste input "ميلك شيك"
type input "ميلك شيك بينك سايد"
click at [323, 252] on input "text" at bounding box center [279, 250] width 274 height 17
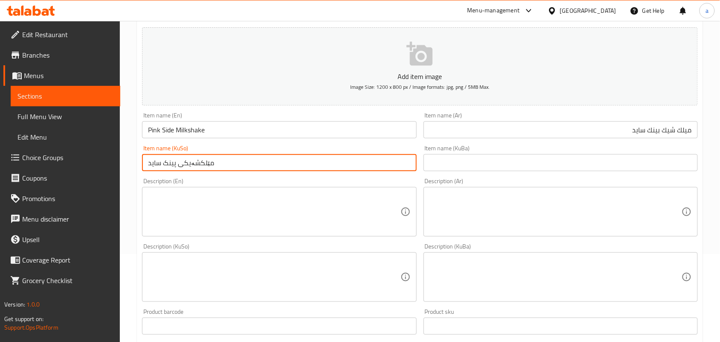
scroll to position [124, 0]
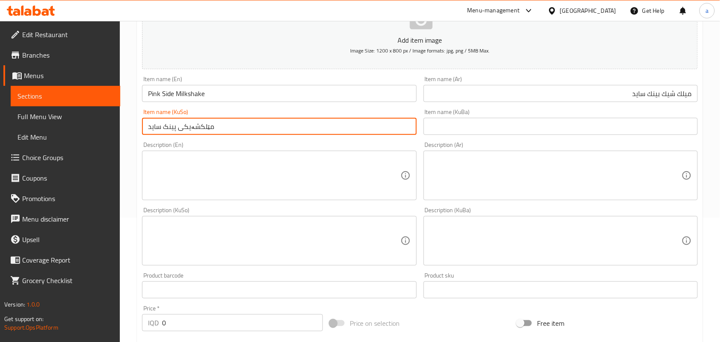
type input "مێلکشەیکی پینک ساید"
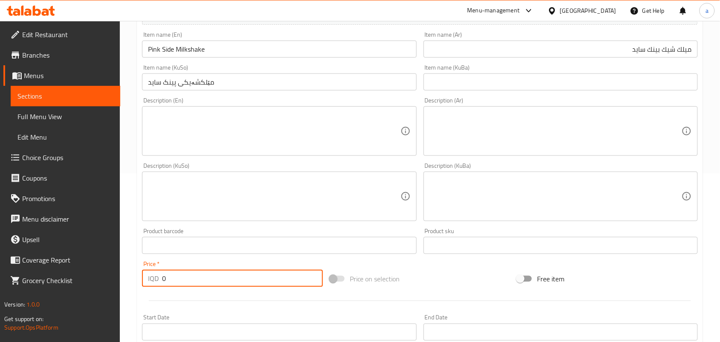
drag, startPoint x: 177, startPoint y: 333, endPoint x: 132, endPoint y: 331, distance: 44.8
click at [132, 336] on div "Home / Restaurants management / Menus / Sections / item / create Milkshake sect…" at bounding box center [420, 192] width 600 height 680
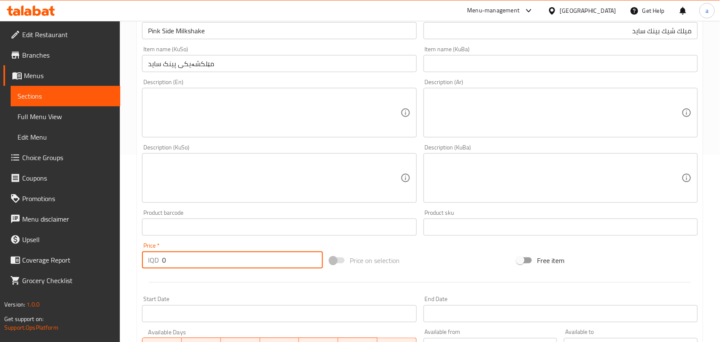
paste input "800"
type input "8000"
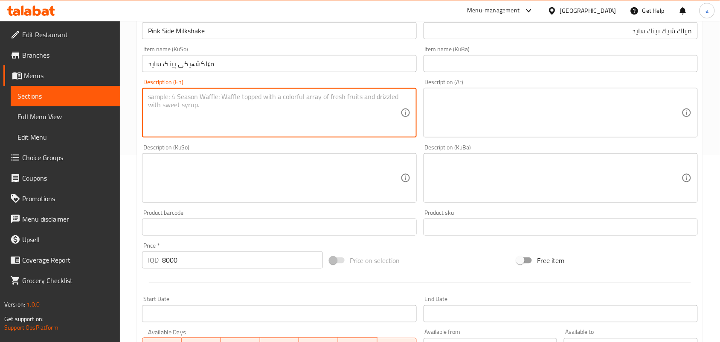
click at [231, 132] on textarea at bounding box center [274, 113] width 252 height 41
paste textarea "Strawberry flavors and vanilla cream"
type textarea "Strawberry flavors and vanilla cream"
click at [487, 121] on textarea at bounding box center [555, 113] width 252 height 41
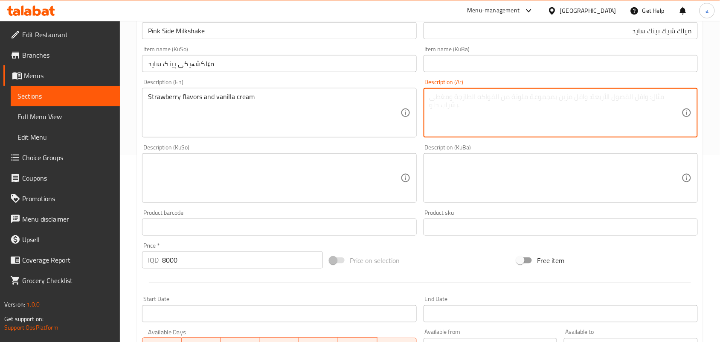
paste textarea "Strawberry flavors and vanilla cream"
click at [372, 184] on textarea at bounding box center [274, 178] width 252 height 41
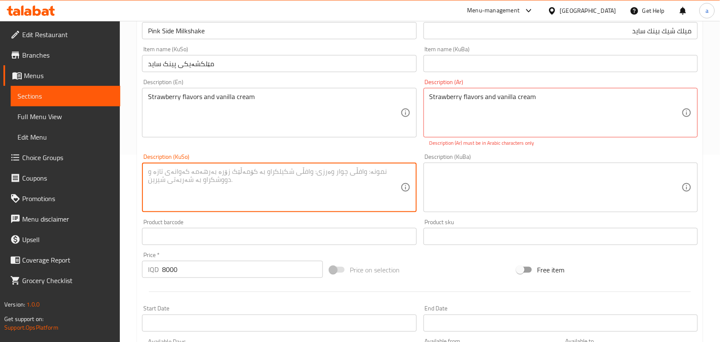
drag, startPoint x: 505, startPoint y: 101, endPoint x: 452, endPoint y: 47, distance: 75.4
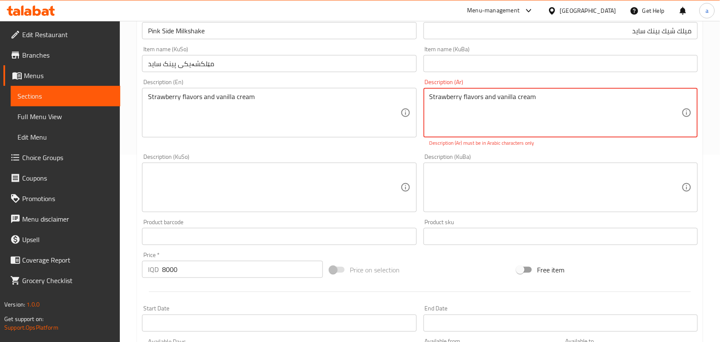
click at [481, 120] on textarea "Strawberry flavors and vanilla cream" at bounding box center [555, 113] width 252 height 41
paste textarea "نكهة فراولة وكريمة فانيليا"
type textarea "نكهة فراولة وكريمة فانيليا"
click at [327, 208] on textarea at bounding box center [274, 187] width 252 height 41
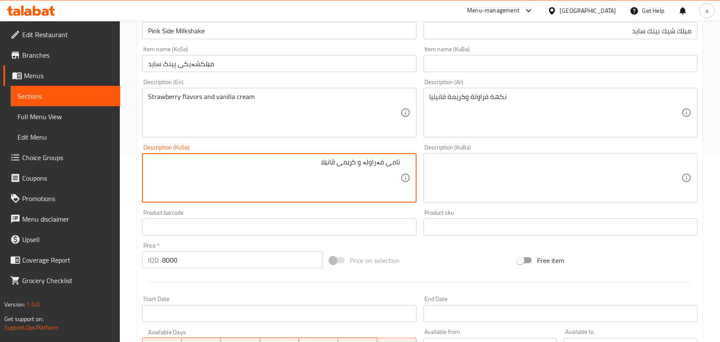
type textarea "تامی فەراولە و کرێمی ڤانێلا"
click at [218, 32] on input "Pink Side Milkshake" at bounding box center [279, 30] width 274 height 17
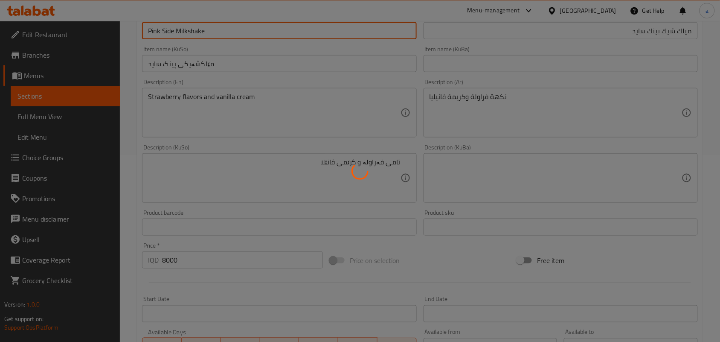
scroll to position [8, 0]
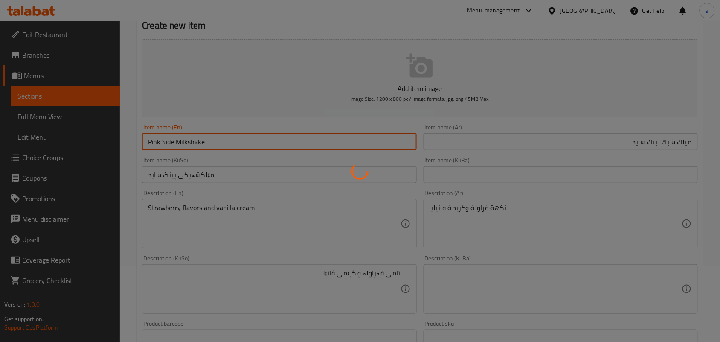
type input "0"
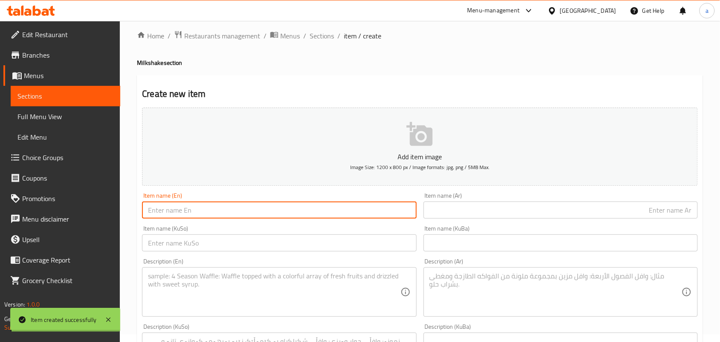
scroll to position [0, 0]
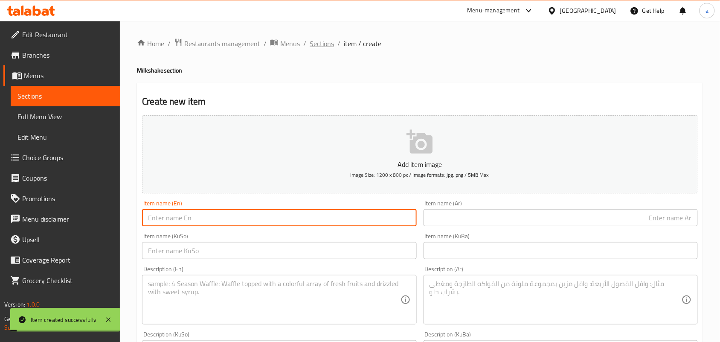
click at [334, 45] on span "Sections" at bounding box center [322, 43] width 24 height 10
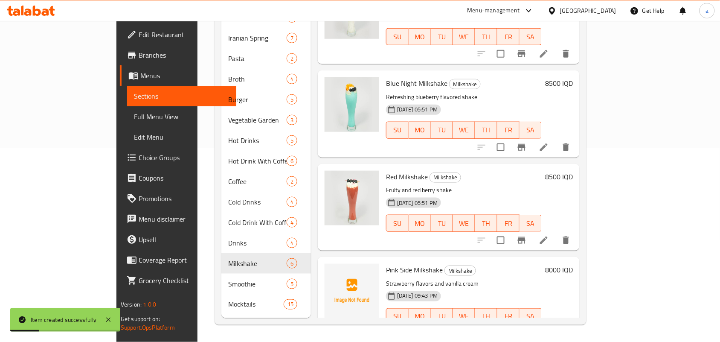
scroll to position [177, 0]
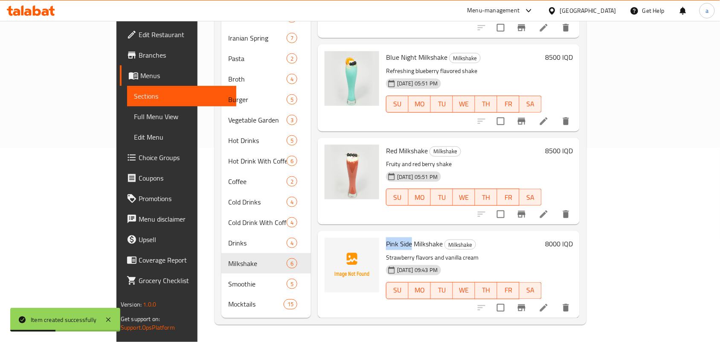
drag, startPoint x: 358, startPoint y: 244, endPoint x: 384, endPoint y: 246, distance: 25.7
click at [386, 246] on span "Pink Side Milkshake" at bounding box center [414, 243] width 57 height 13
copy span "Pink Side"
click at [332, 250] on icon "upload picture" at bounding box center [336, 249] width 9 height 8
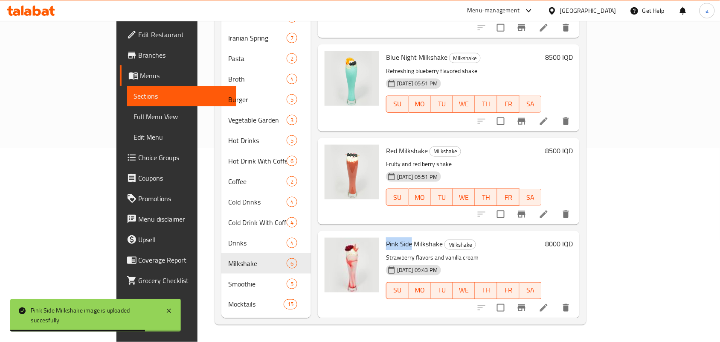
click at [127, 127] on link "Full Menu View" at bounding box center [182, 116] width 110 height 20
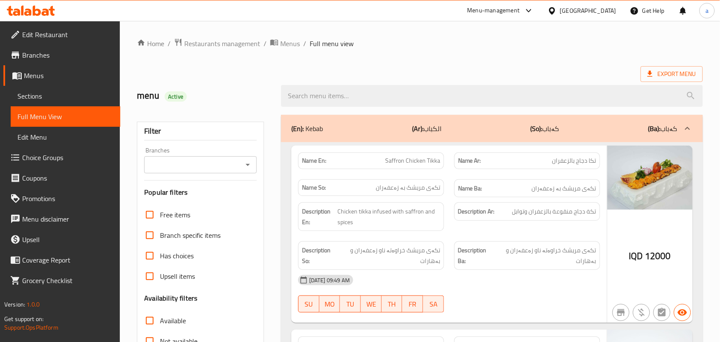
click at [241, 158] on div "Branches Branches" at bounding box center [200, 160] width 113 height 26
click at [244, 161] on div at bounding box center [247, 165] width 11 height 12
click at [248, 166] on icon "Open" at bounding box center [248, 164] width 10 height 10
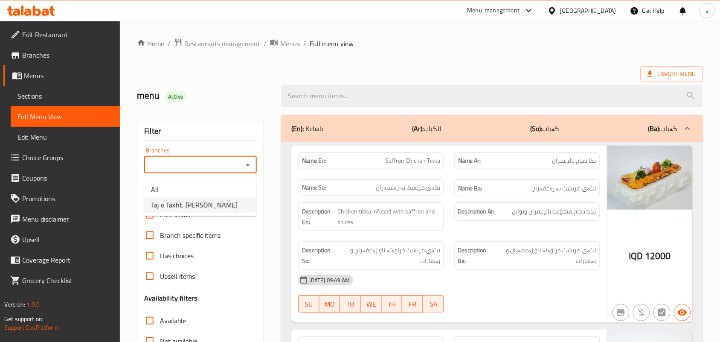
click at [224, 198] on li "Taj o Takht, [PERSON_NAME]" at bounding box center [200, 204] width 112 height 15
type input "Taj o Takht, [PERSON_NAME]"
